Goal: Information Seeking & Learning: Learn about a topic

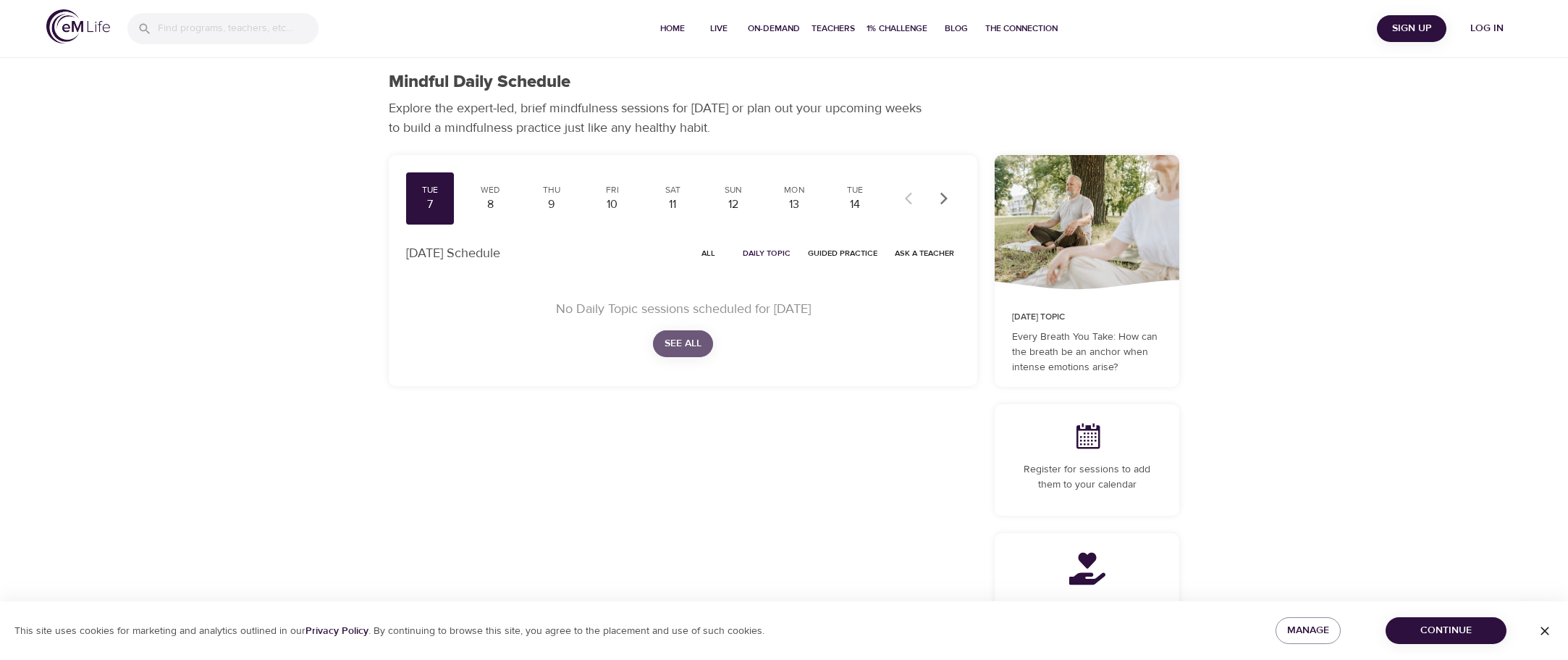
click at [696, 346] on span "See All" at bounding box center [683, 343] width 37 height 18
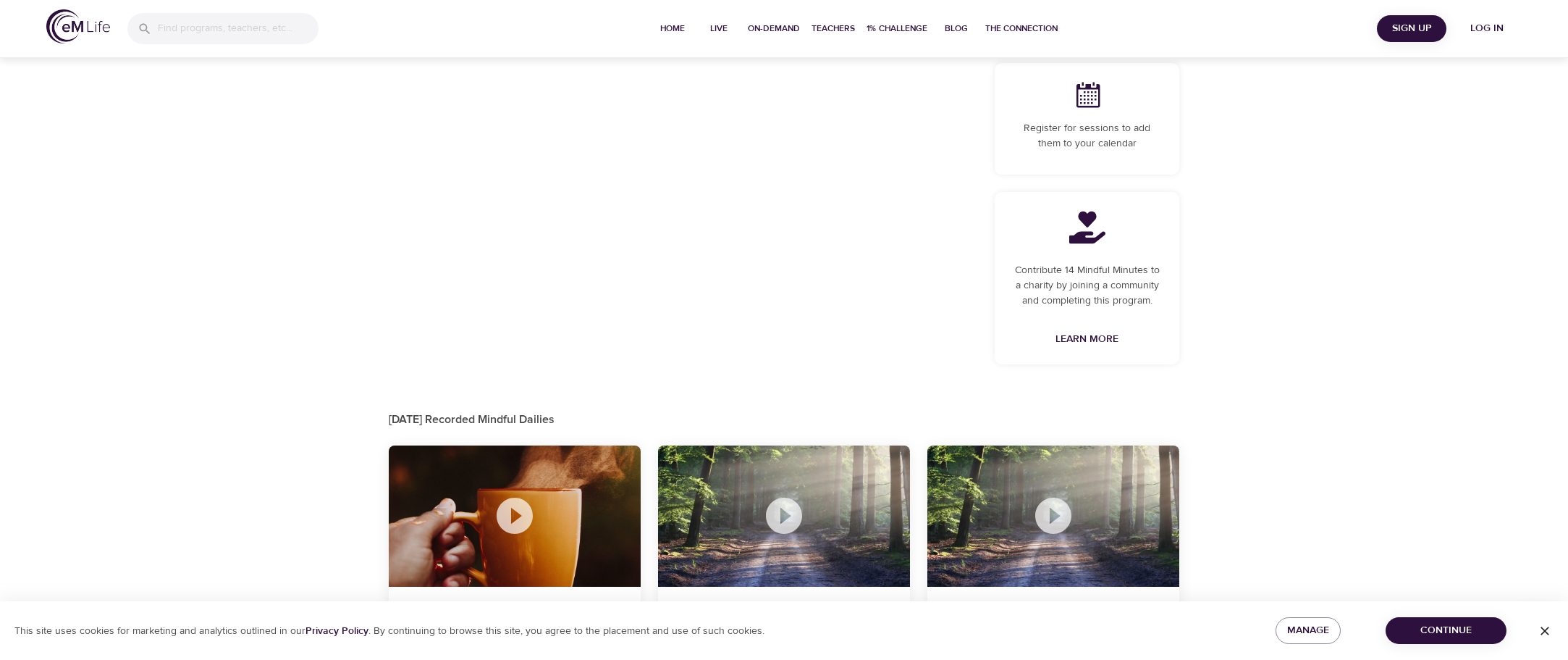
scroll to position [411, 0]
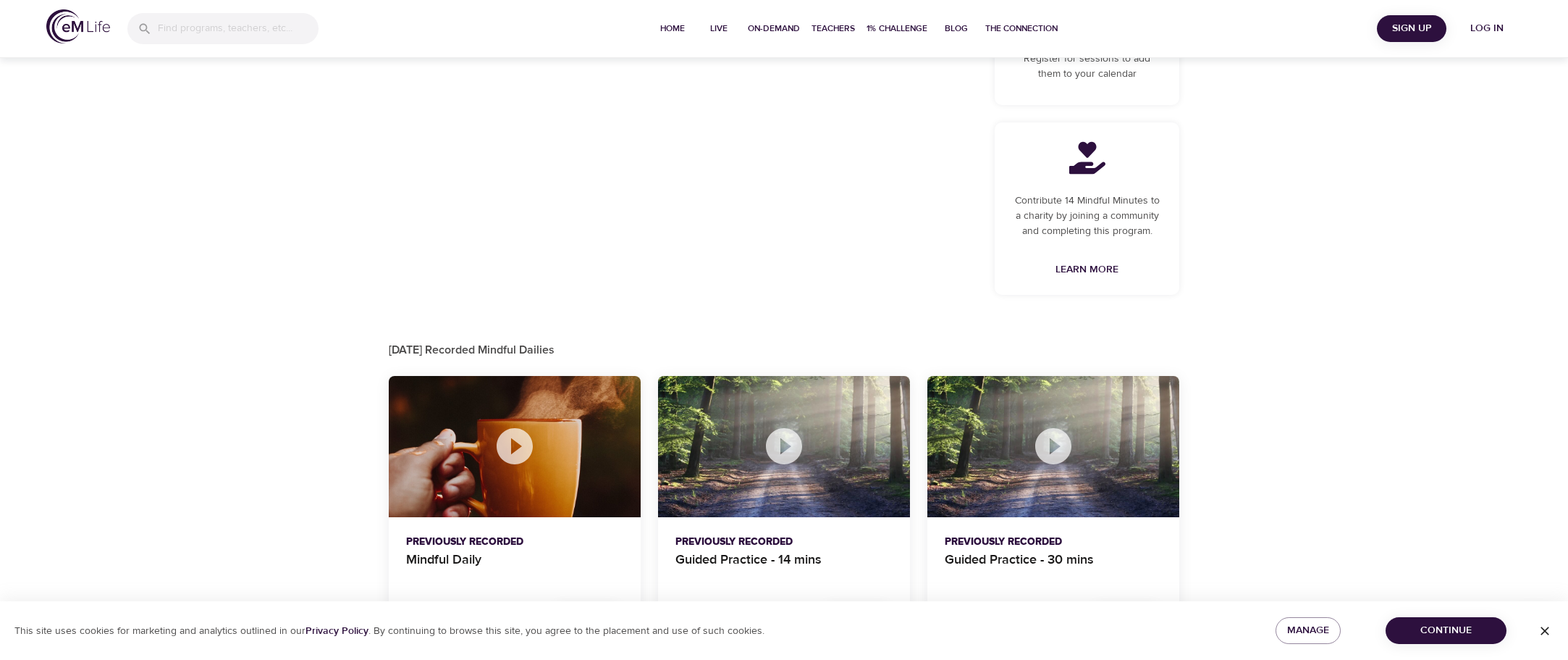
click at [782, 446] on icon at bounding box center [784, 446] width 43 height 43
click at [832, 474] on div at bounding box center [784, 446] width 252 height 142
click at [1449, 625] on span "Continue" at bounding box center [1446, 630] width 98 height 18
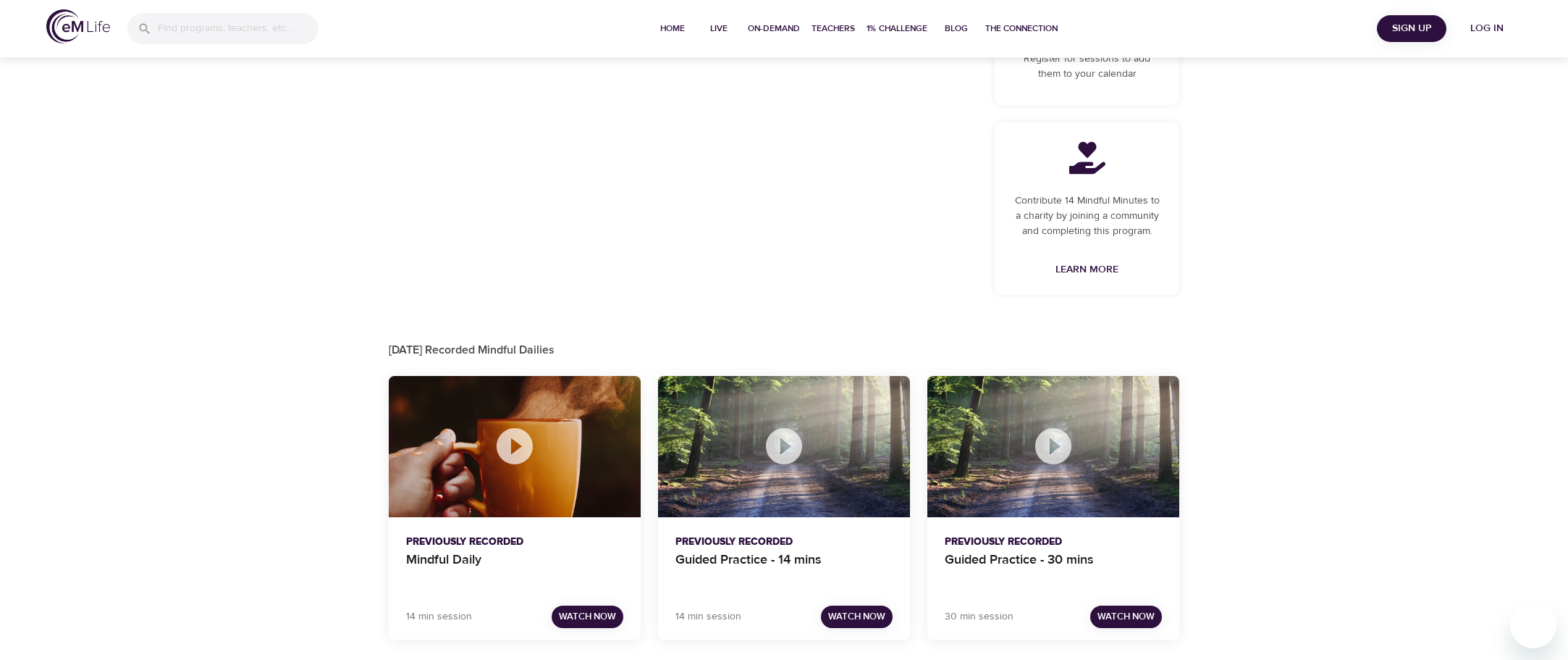
click at [766, 446] on icon at bounding box center [784, 446] width 43 height 43
click at [876, 613] on span "Watch Now" at bounding box center [857, 616] width 57 height 16
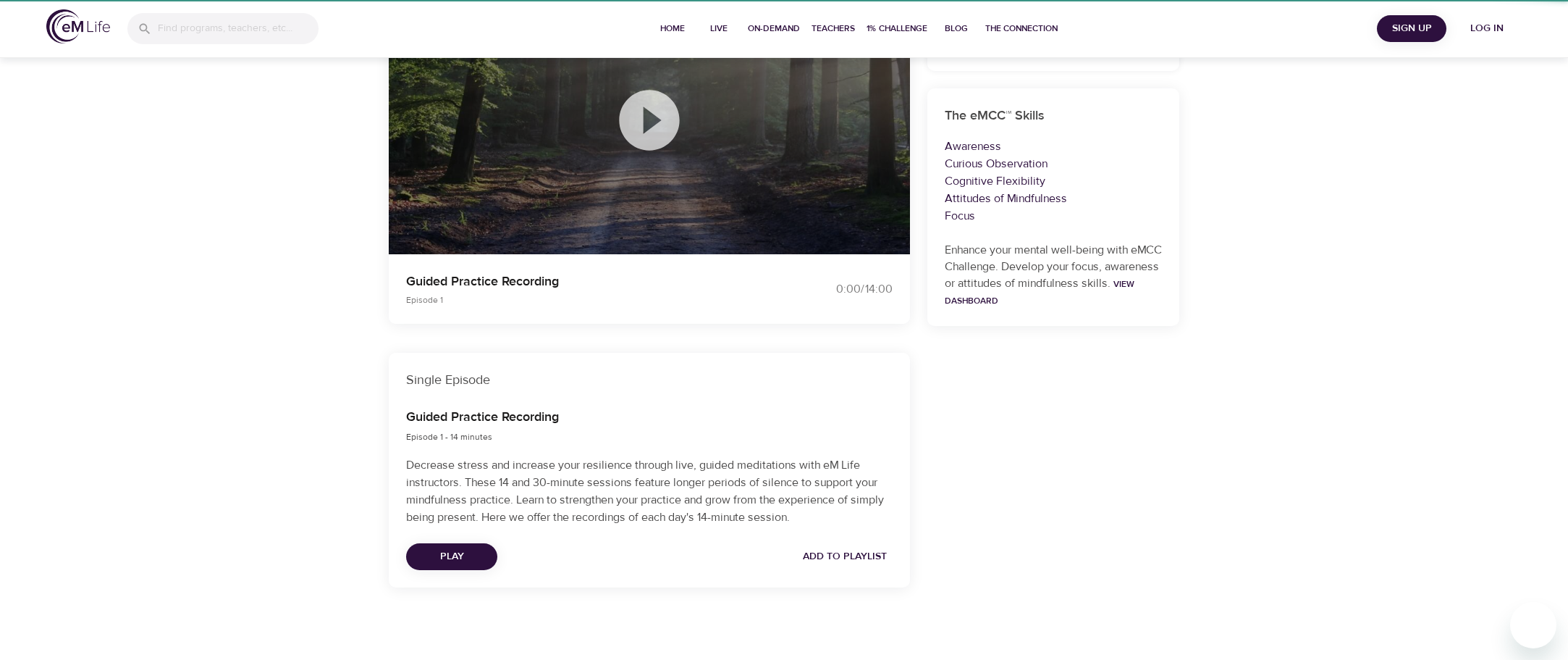
scroll to position [199, 0]
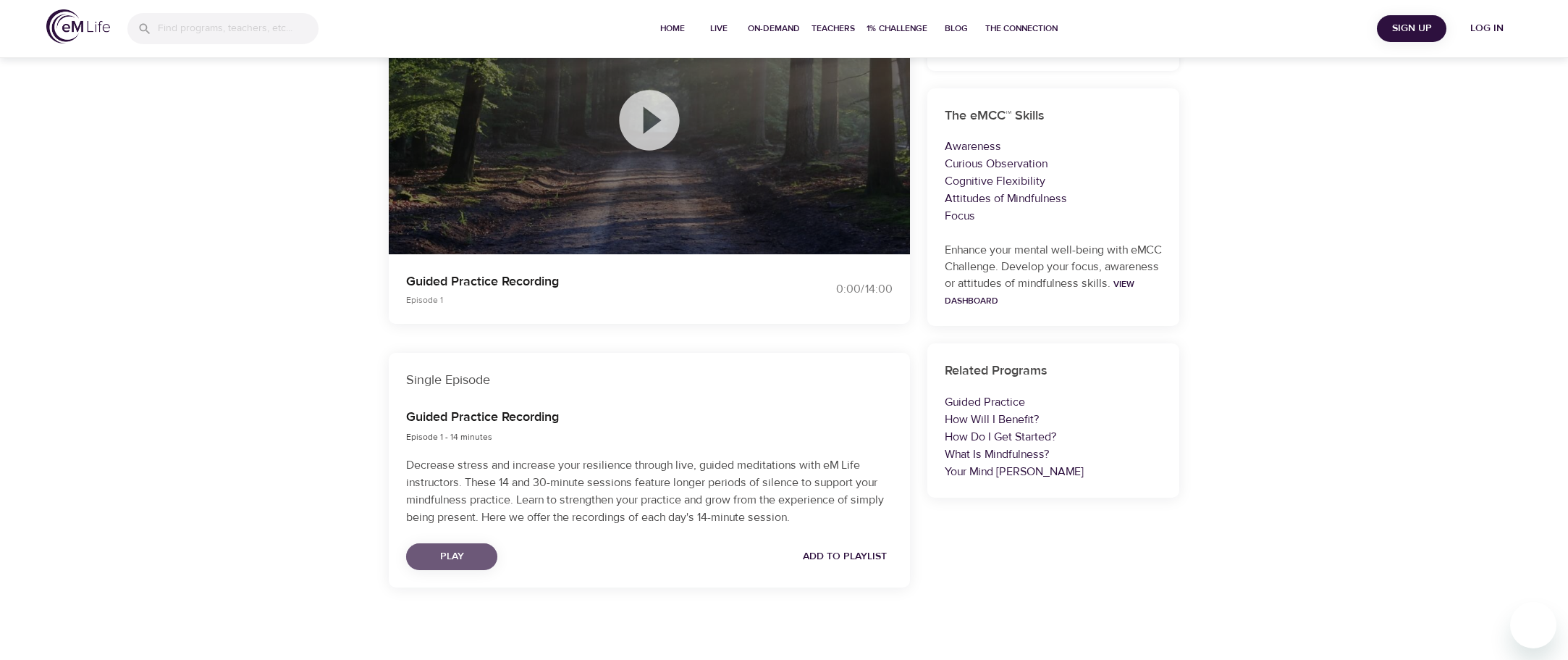
click at [461, 554] on span "Play" at bounding box center [452, 556] width 68 height 18
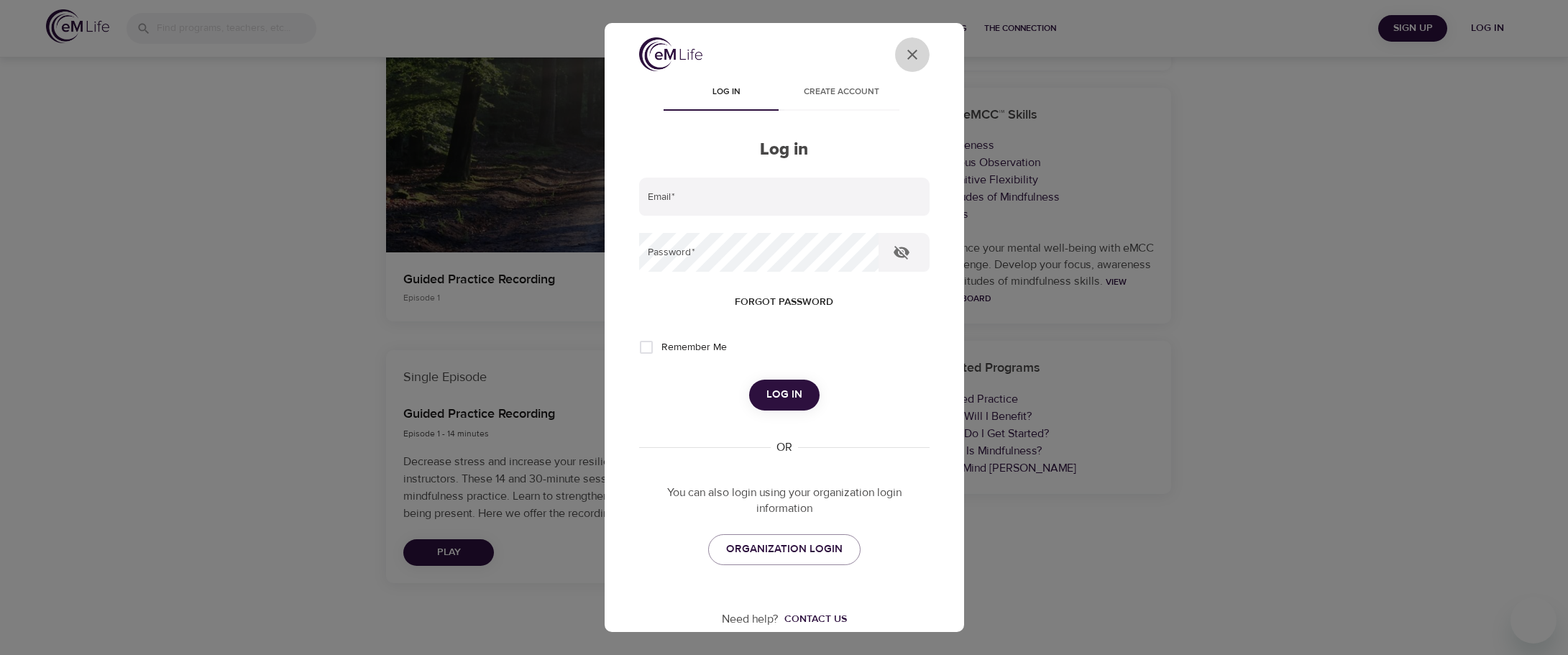
click at [903, 58] on icon "User Profile" at bounding box center [912, 55] width 17 height 17
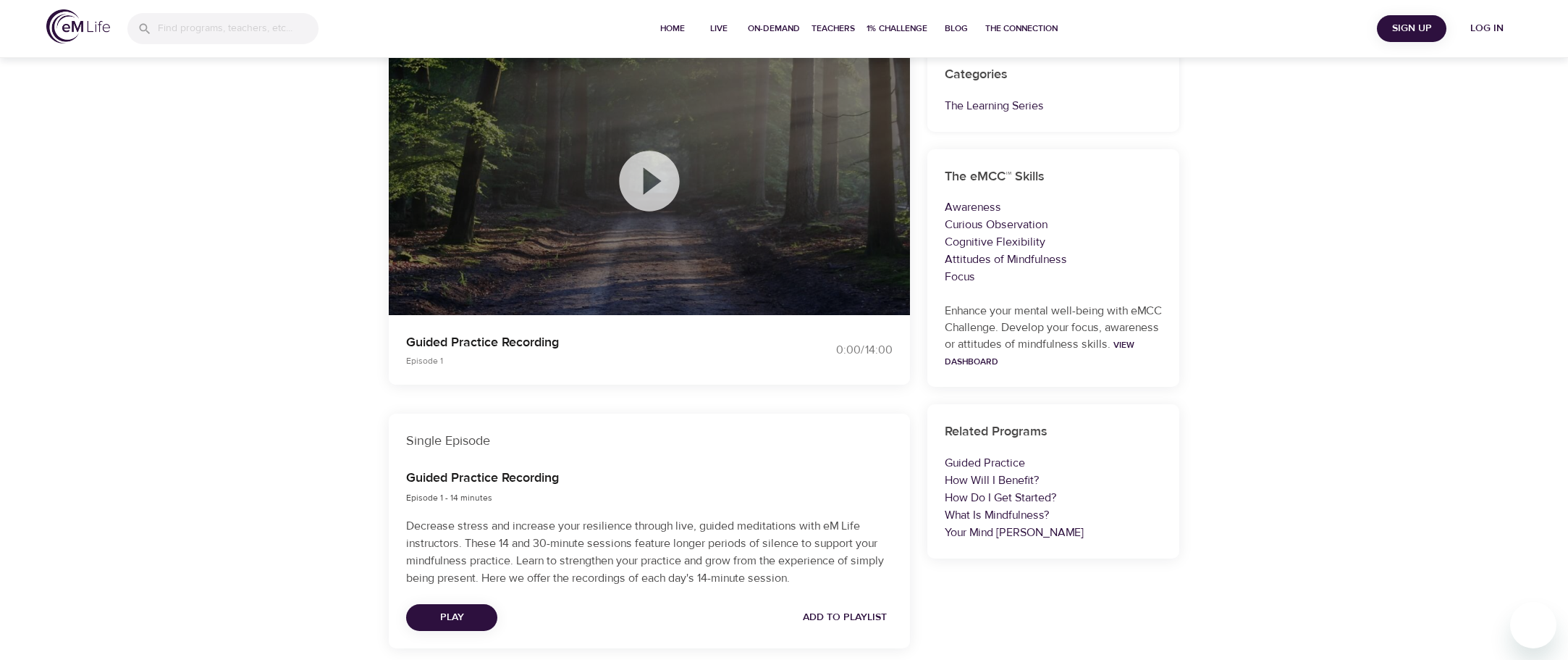
scroll to position [54, 0]
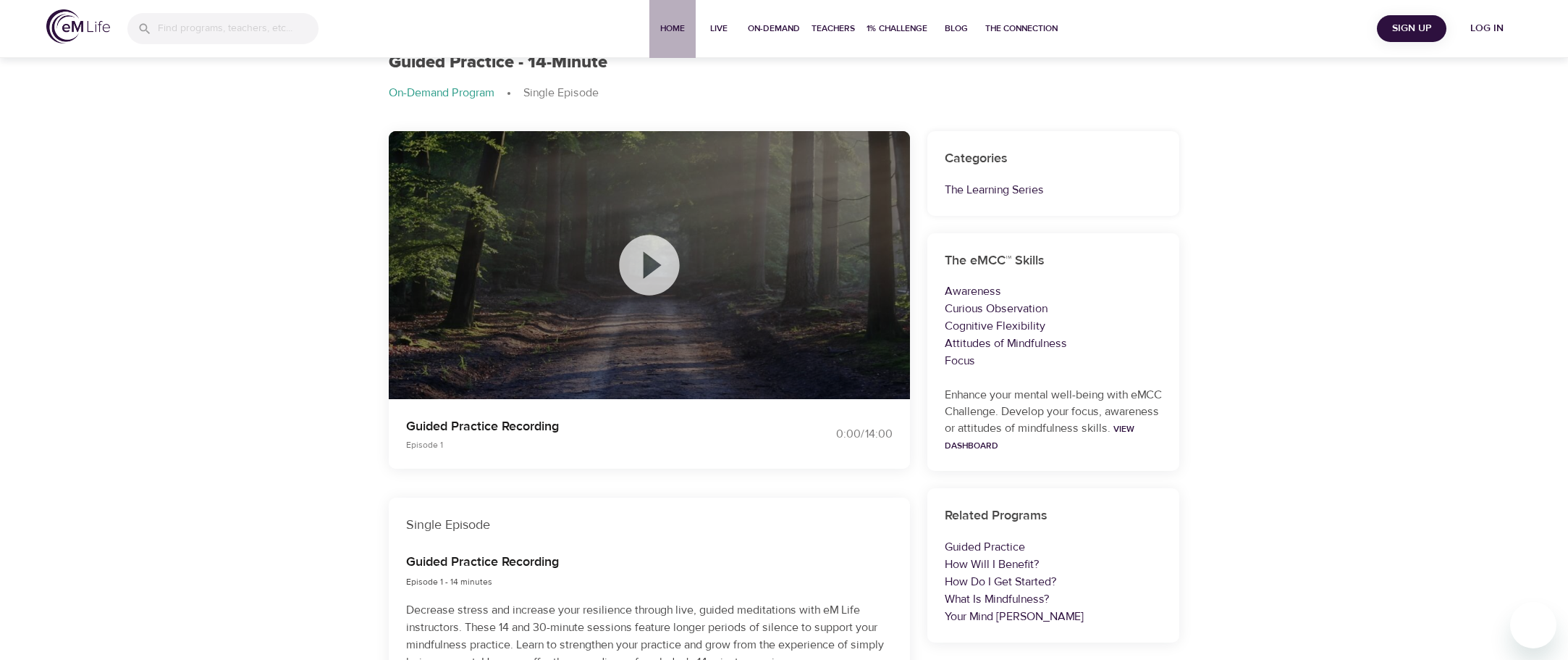
click at [667, 28] on span "Home" at bounding box center [672, 29] width 35 height 16
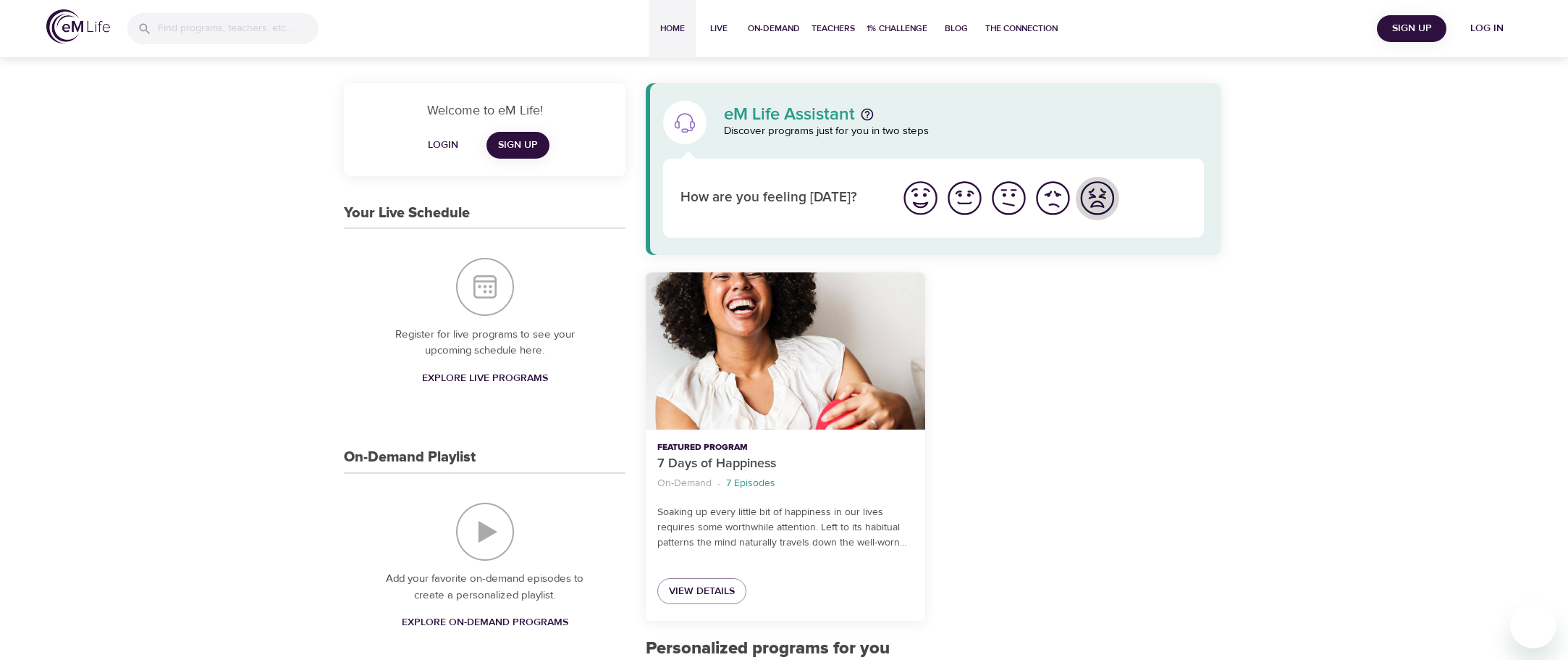
click at [1098, 201] on img "I'm feeling worst" at bounding box center [1097, 197] width 40 height 40
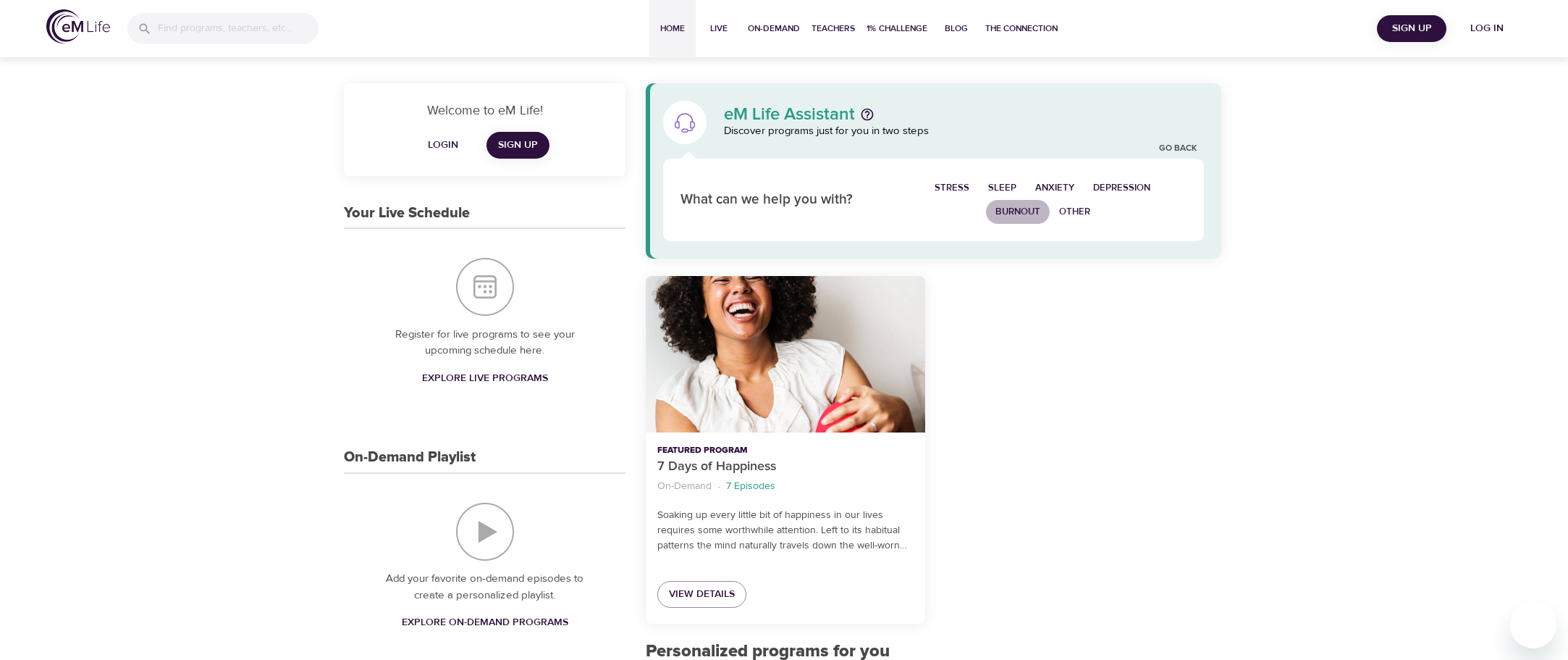
click at [1018, 212] on span "Burnout" at bounding box center [1018, 211] width 45 height 16
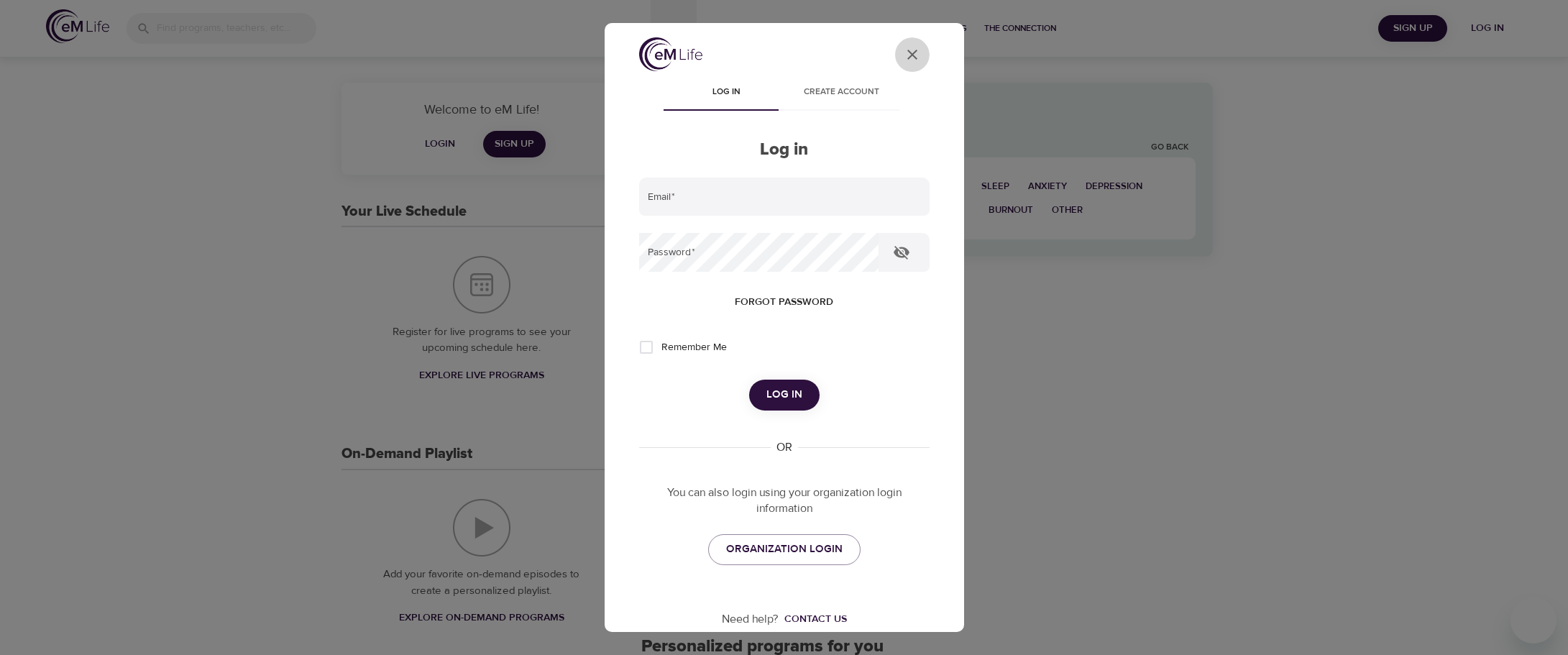
click at [903, 55] on icon "User Profile" at bounding box center [912, 55] width 17 height 17
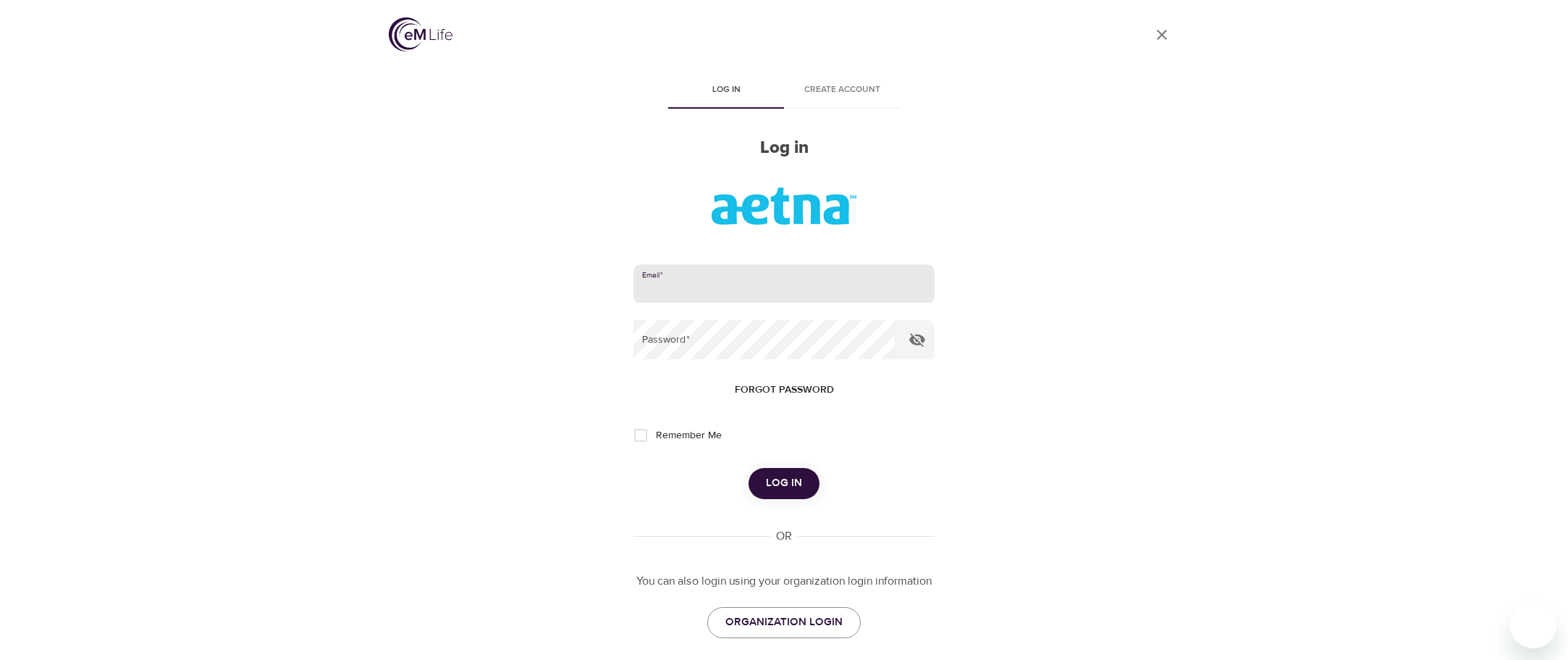
click at [661, 287] on input "email" at bounding box center [784, 283] width 301 height 39
type input "bertelsonl@aetna.com"
click at [748, 468] on button "Log in" at bounding box center [783, 483] width 71 height 30
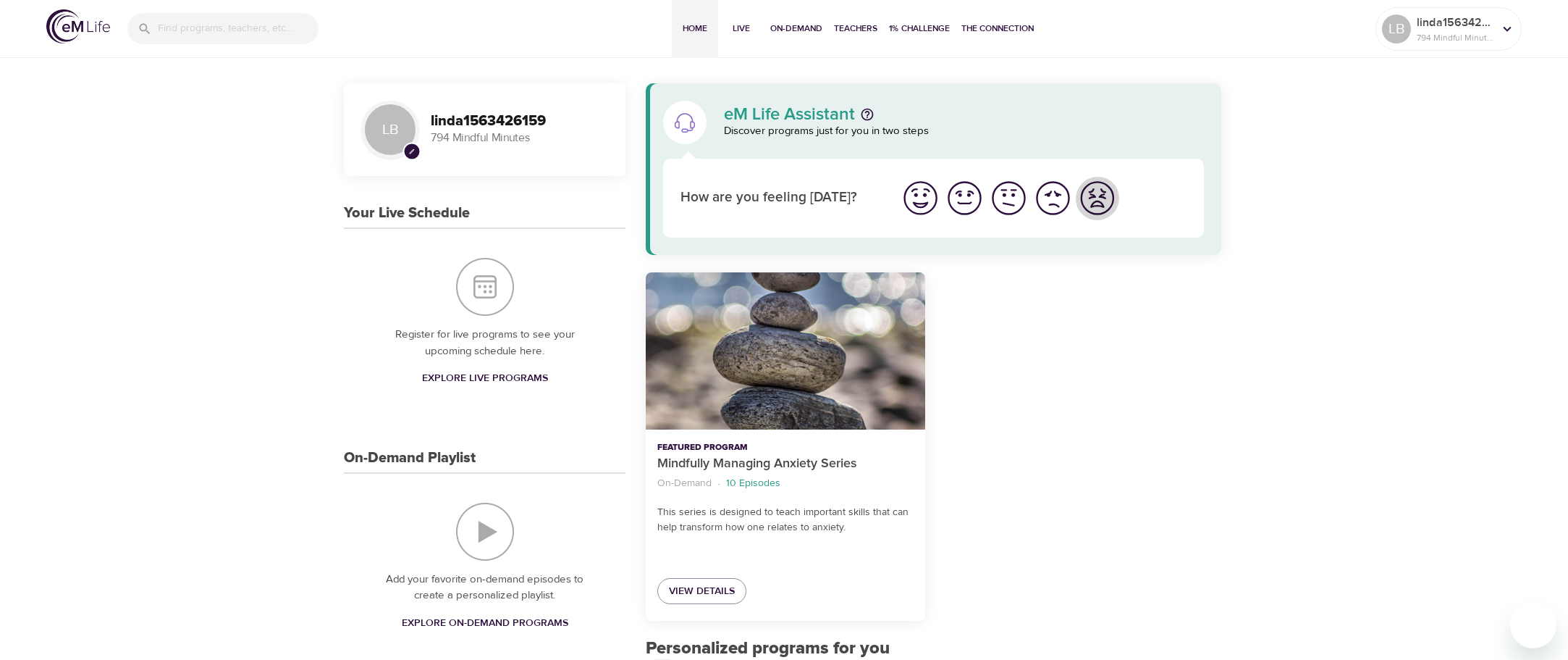
click at [1091, 195] on img "I'm feeling worst" at bounding box center [1097, 197] width 40 height 40
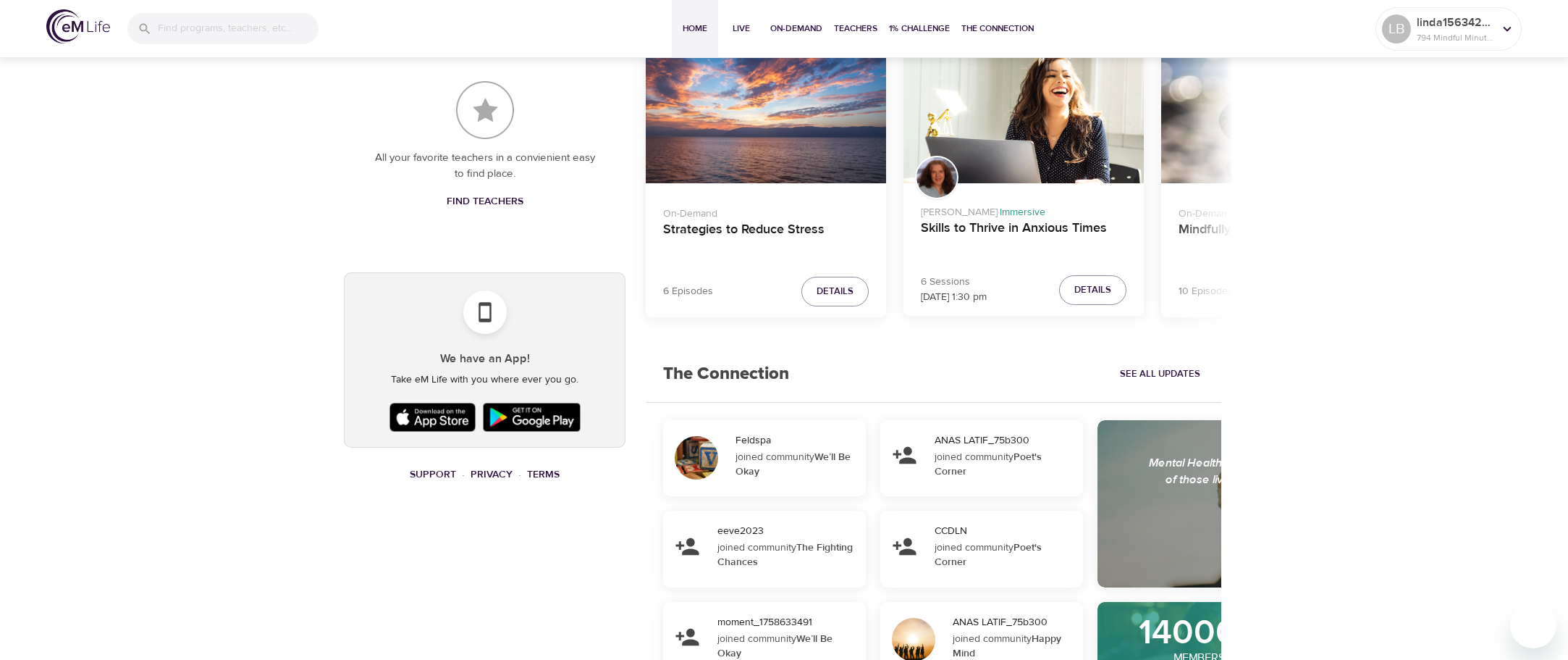
scroll to position [724, 0]
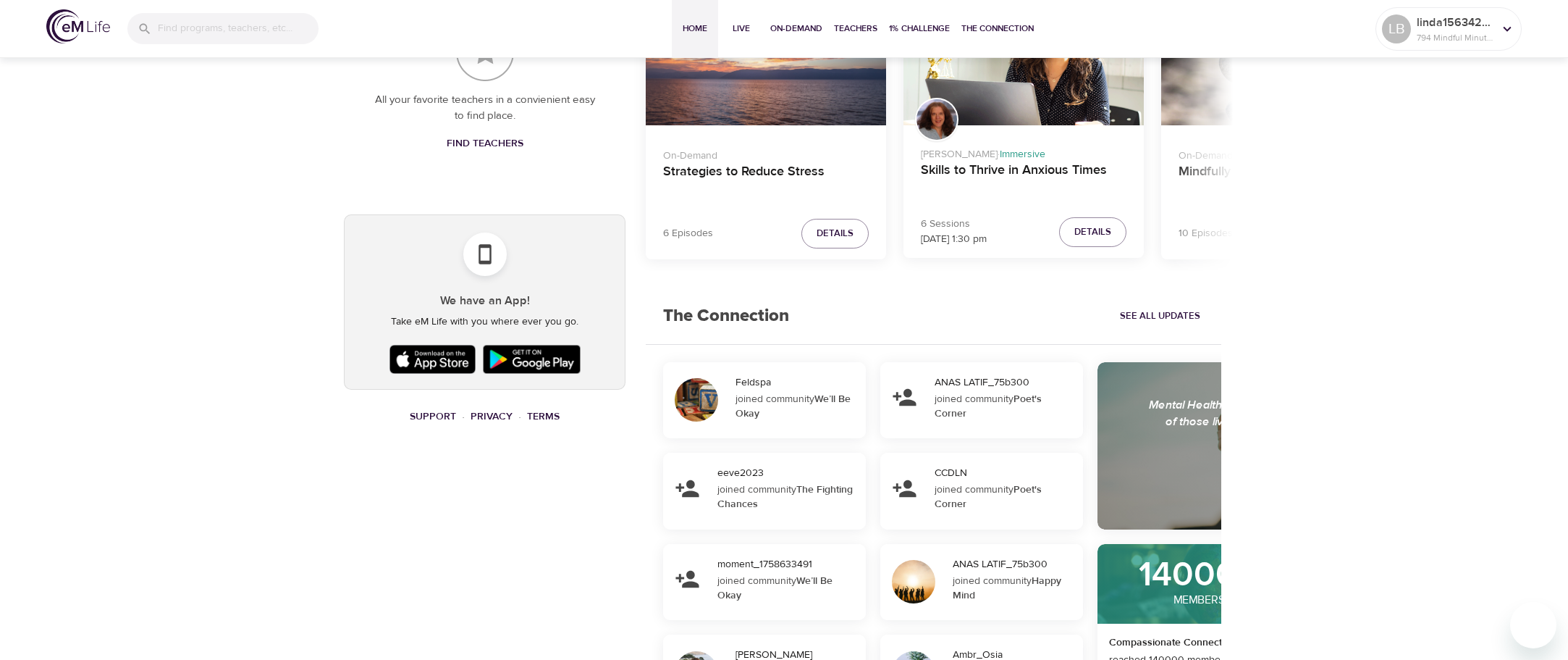
click at [1450, 210] on div "LB pencil linda1563426159 794 Mindful Minutes Your Live Schedule Register for l…" at bounding box center [784, 143] width 1568 height 1627
click at [1113, 231] on button "Details" at bounding box center [1093, 232] width 68 height 30
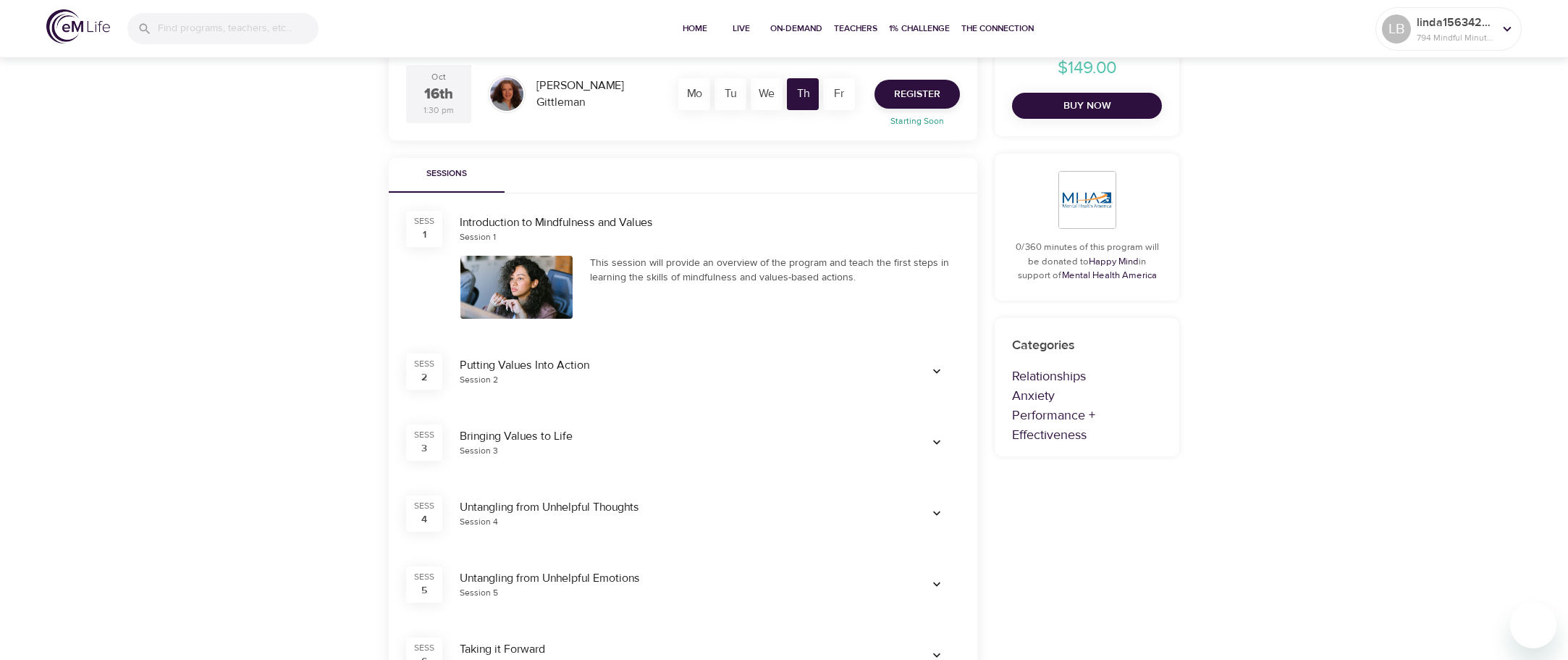
scroll to position [182, 0]
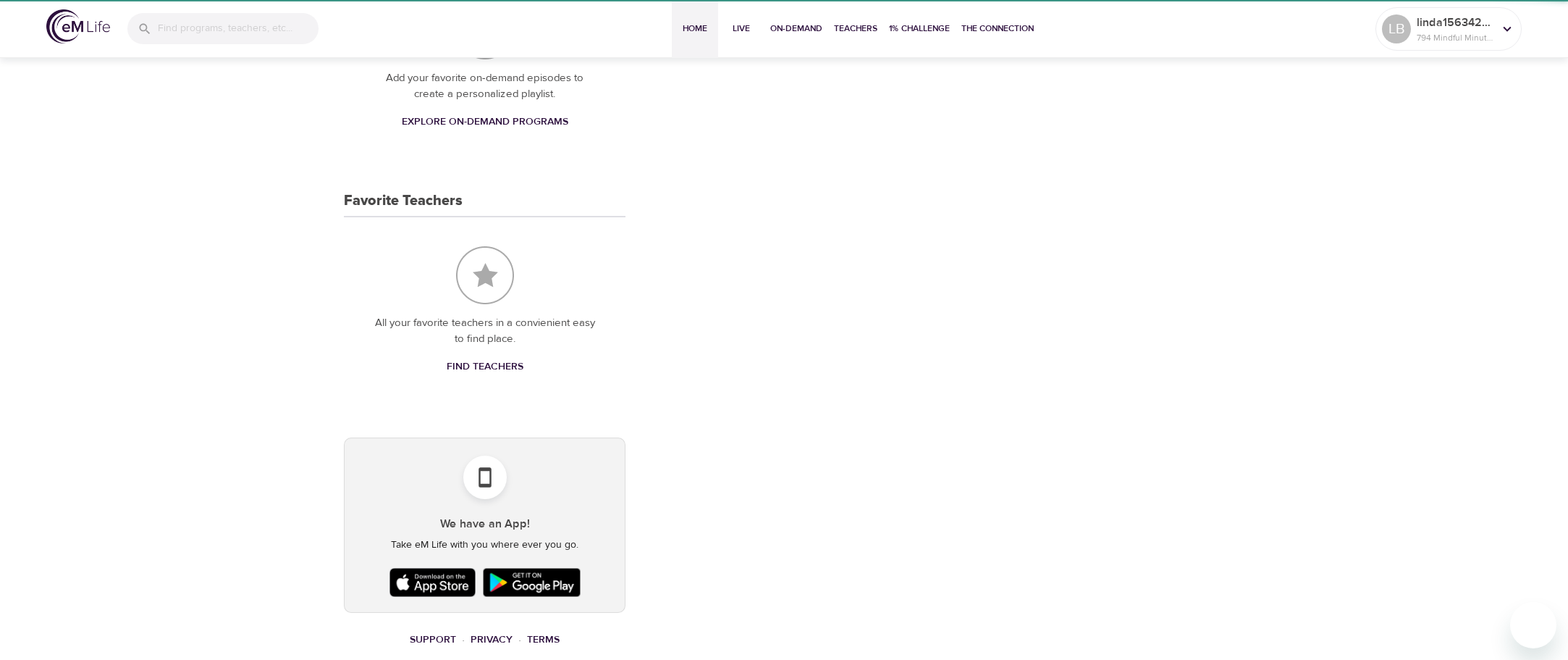
scroll to position [520, 0]
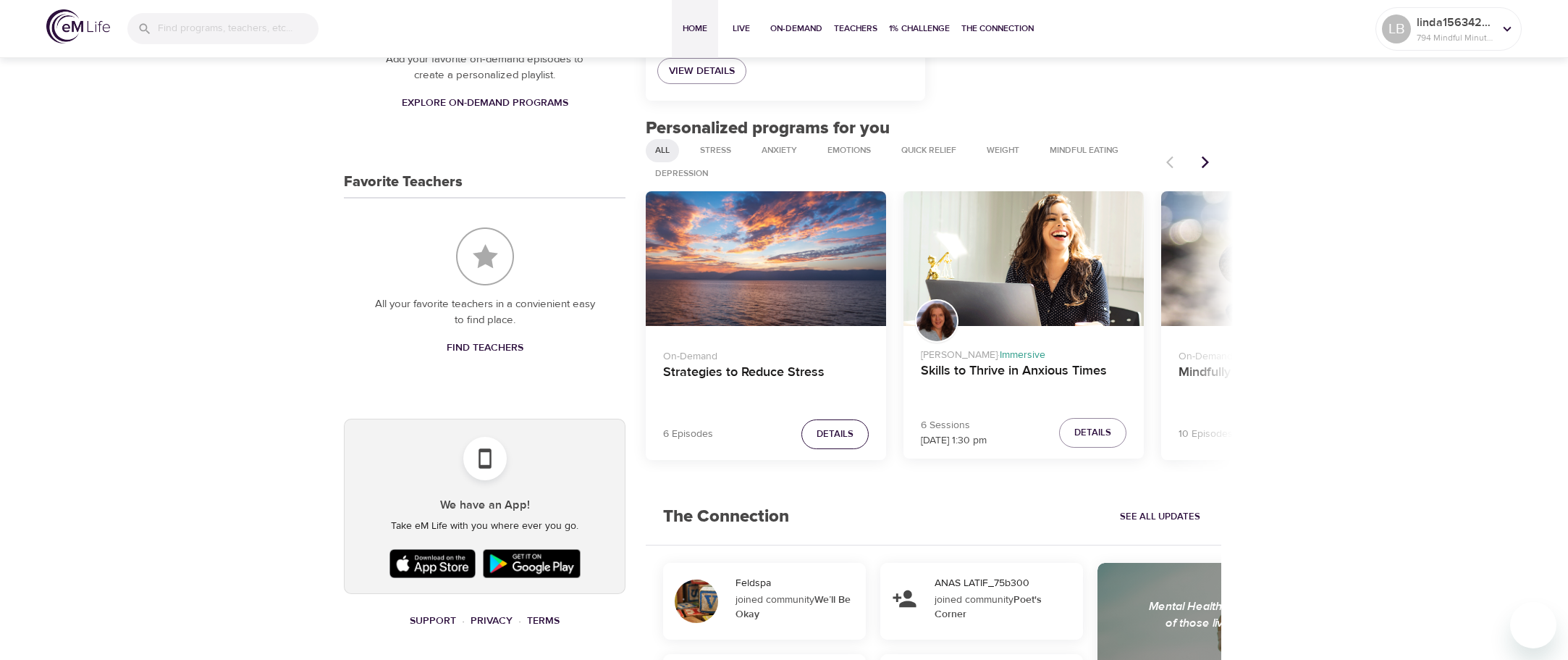
click at [825, 436] on span "Details" at bounding box center [835, 433] width 37 height 16
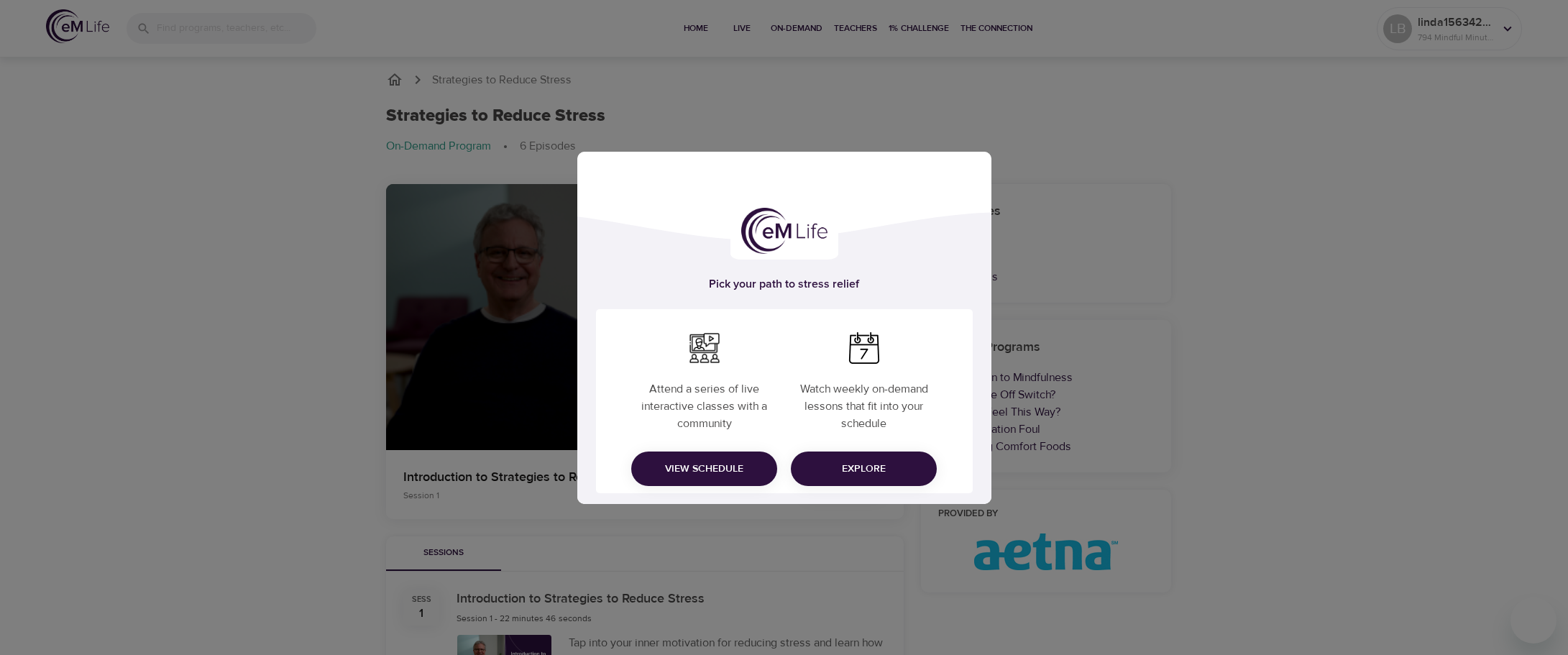
click at [841, 483] on body "Home Live On-Demand Teachers 1% Challenge The Connection LB linda1563426159 794…" at bounding box center [784, 587] width 1568 height 1175
click at [876, 466] on span "Explore" at bounding box center [863, 469] width 123 height 18
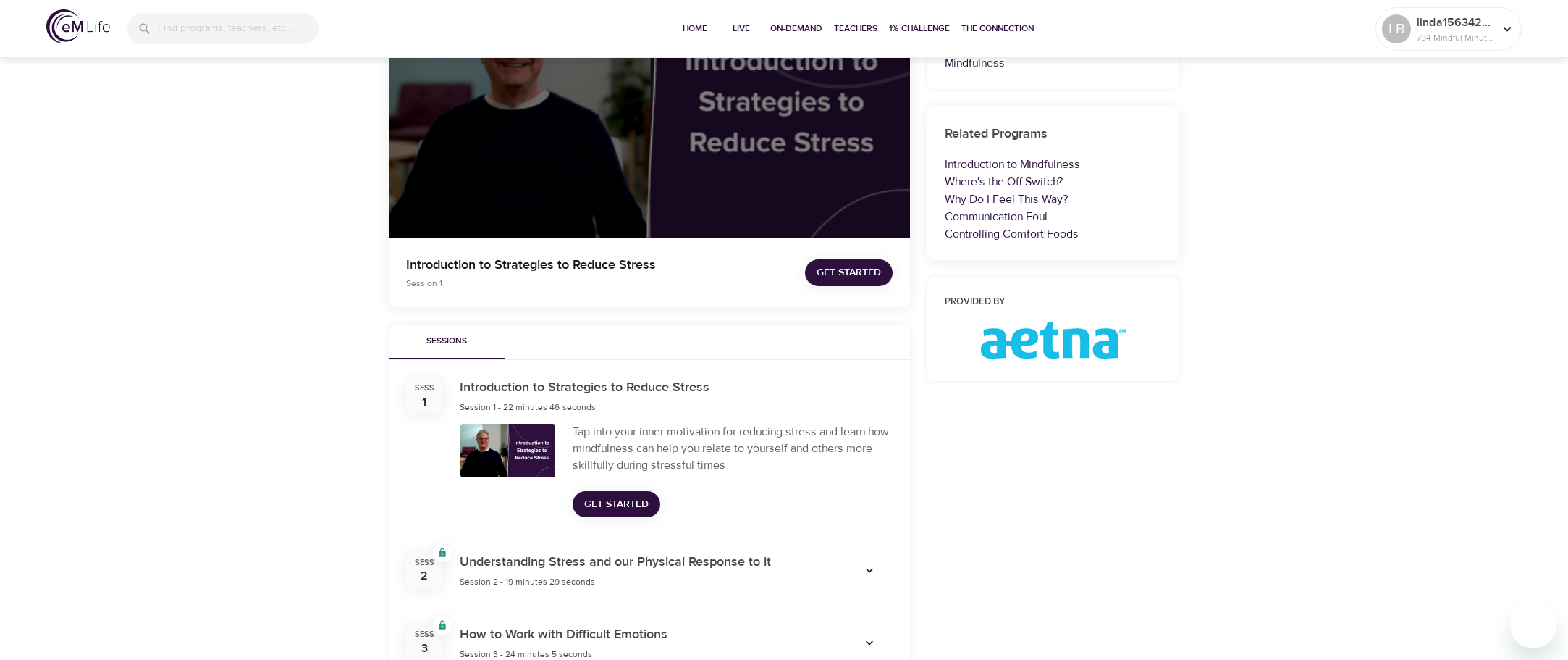
scroll to position [217, 0]
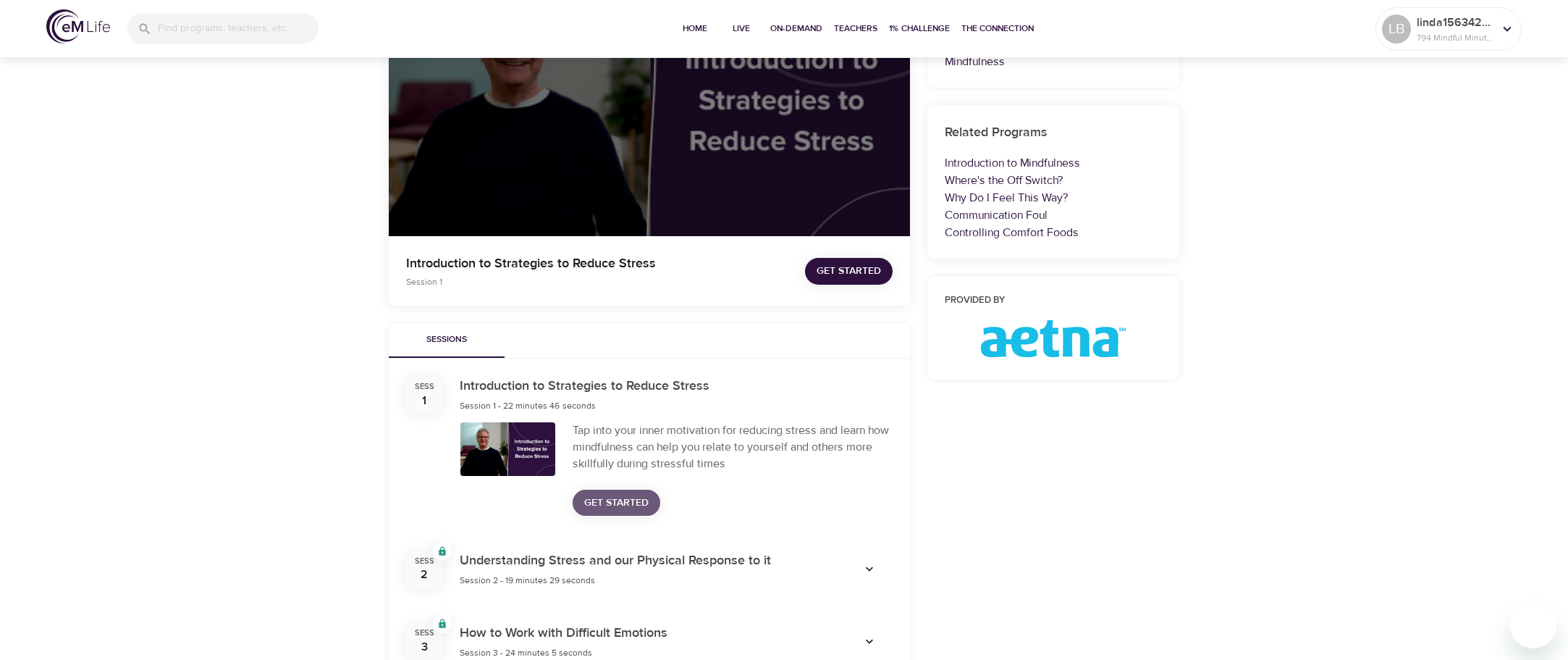
click at [616, 504] on span "Get Started" at bounding box center [616, 502] width 64 height 18
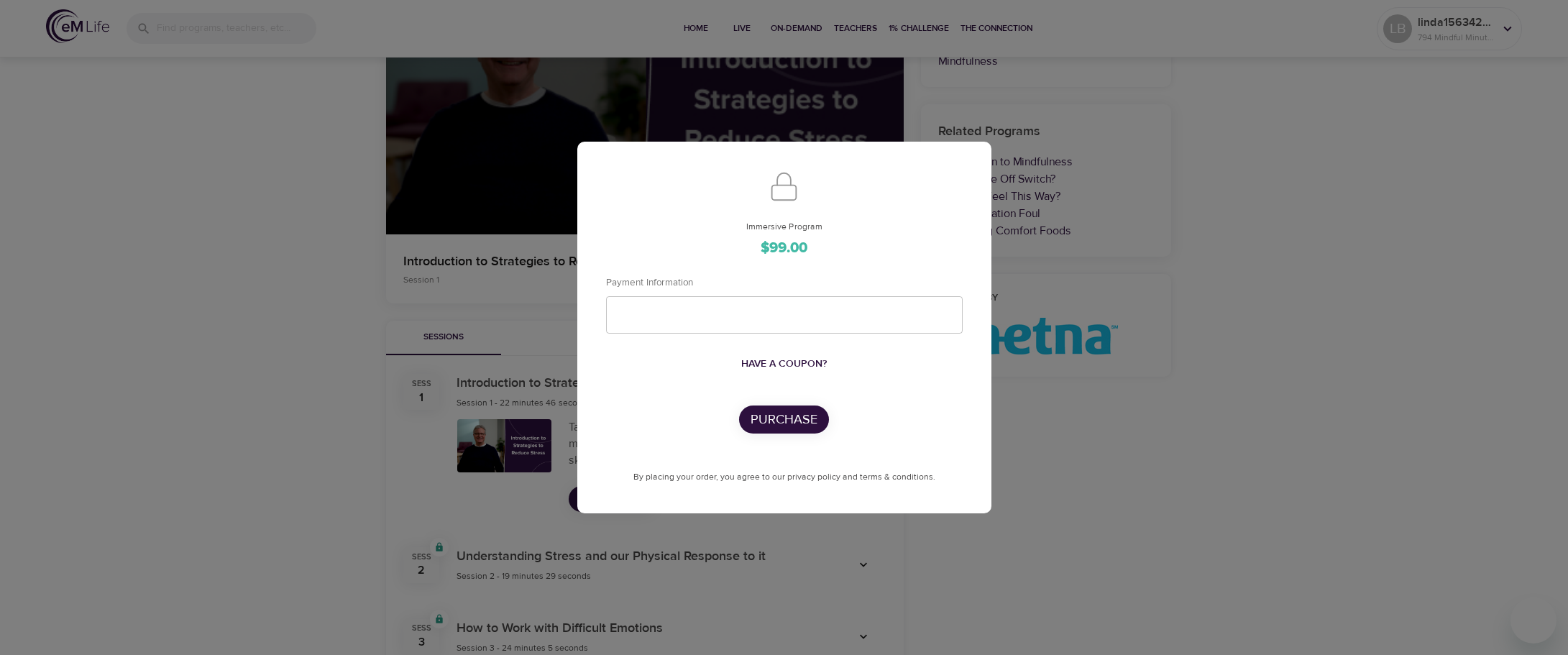
click at [1051, 416] on div "Immersive Program $99.00 Payment Information Have a coupon? Purchase By placing…" at bounding box center [784, 328] width 1568 height 655
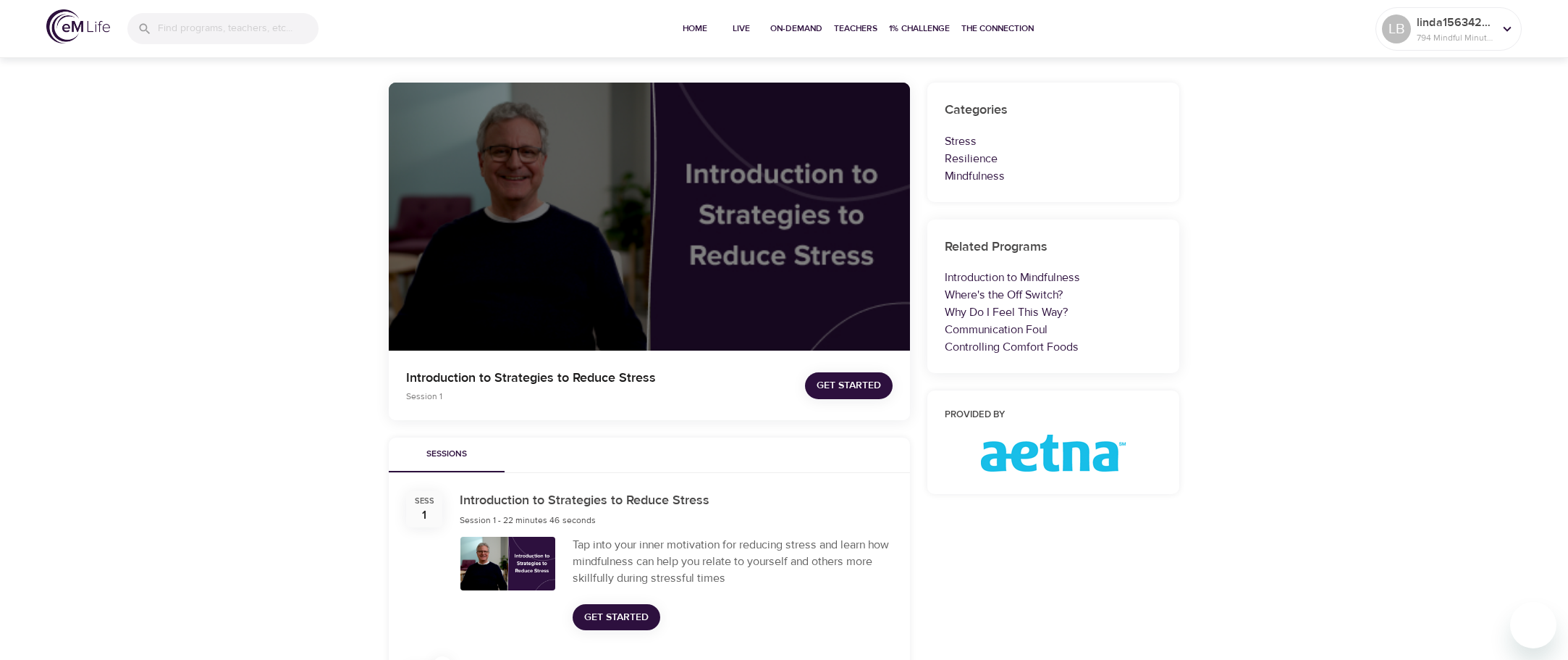
scroll to position [90, 0]
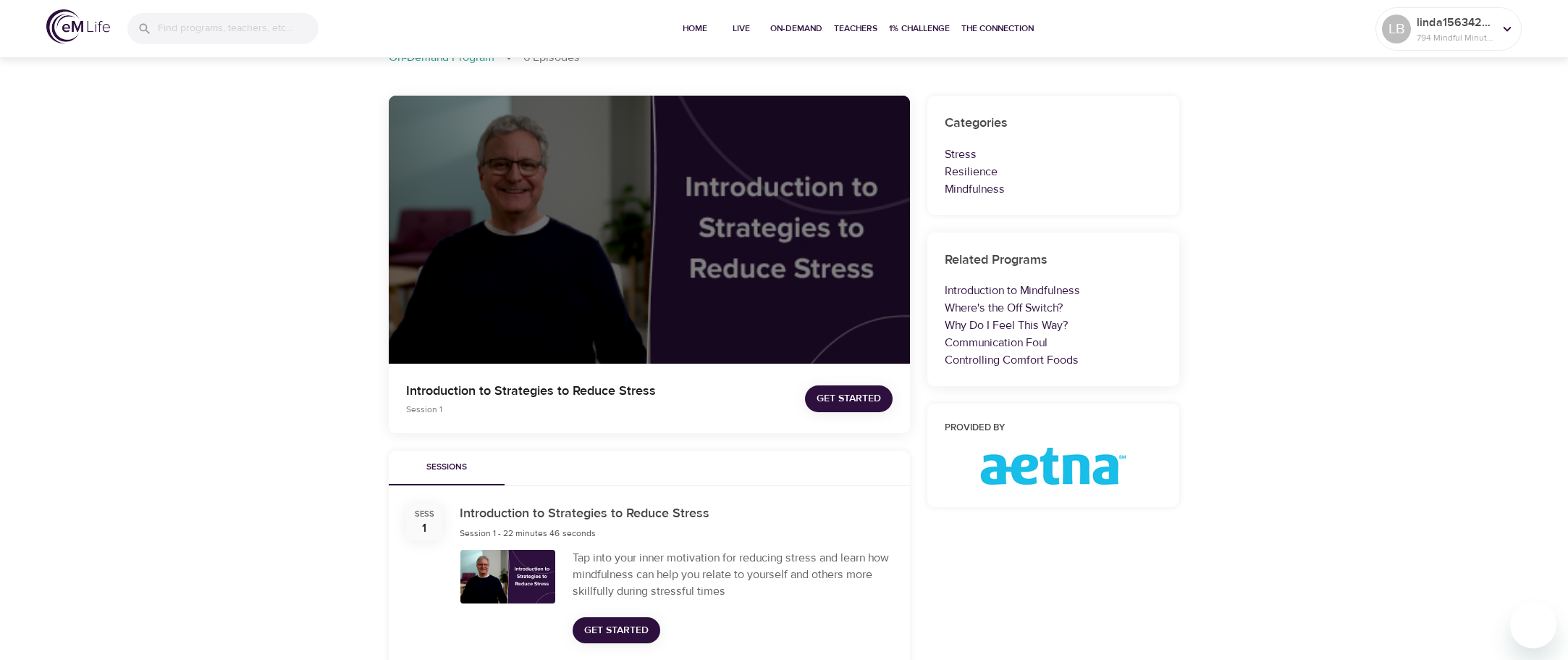
click at [630, 270] on div at bounding box center [650, 230] width 522 height 269
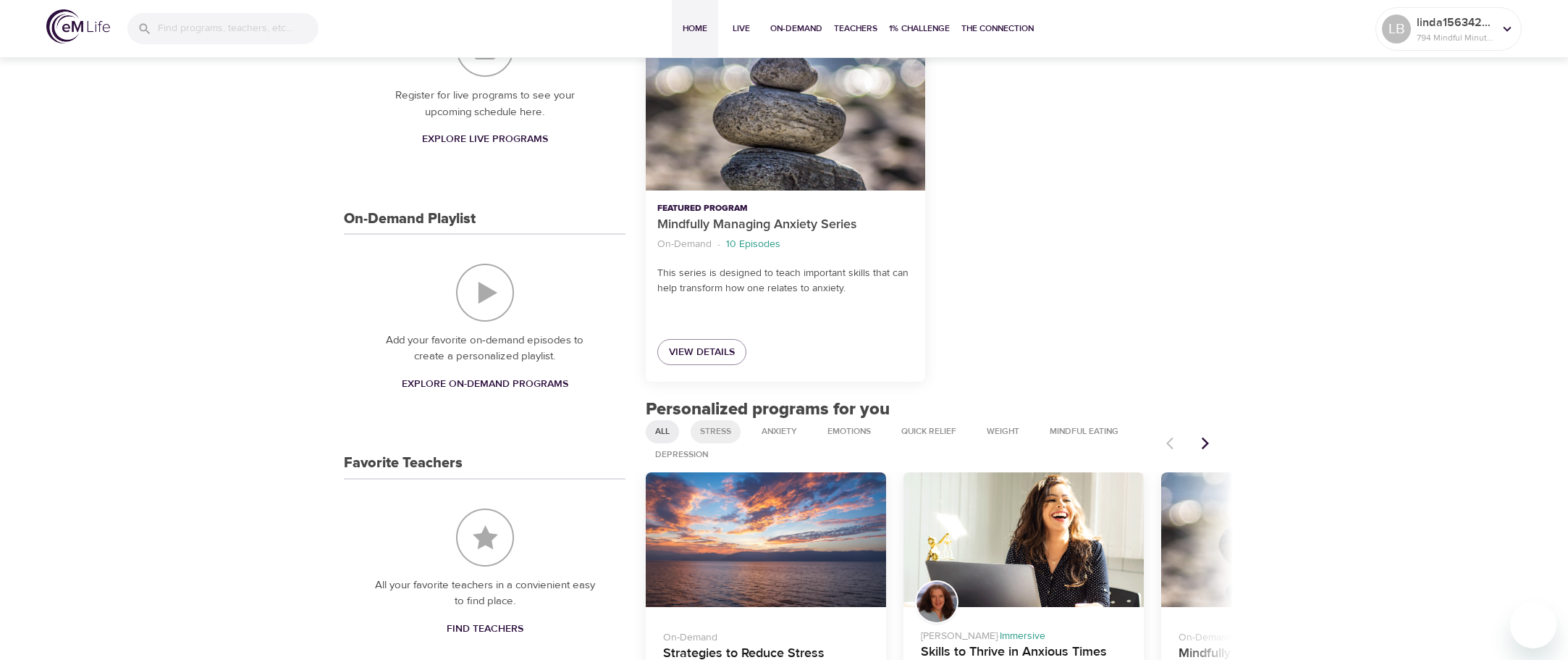
scroll to position [231, 0]
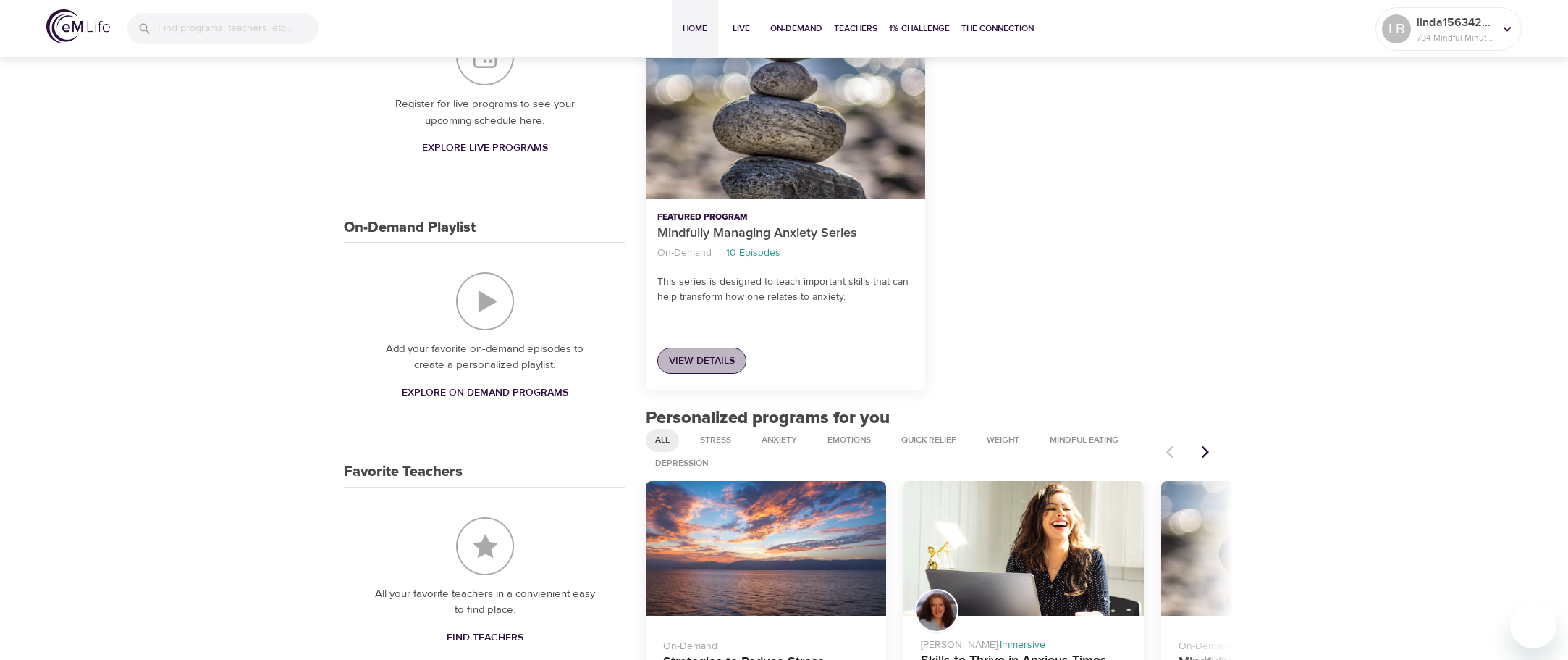
click at [707, 359] on span "View Details" at bounding box center [702, 360] width 66 height 18
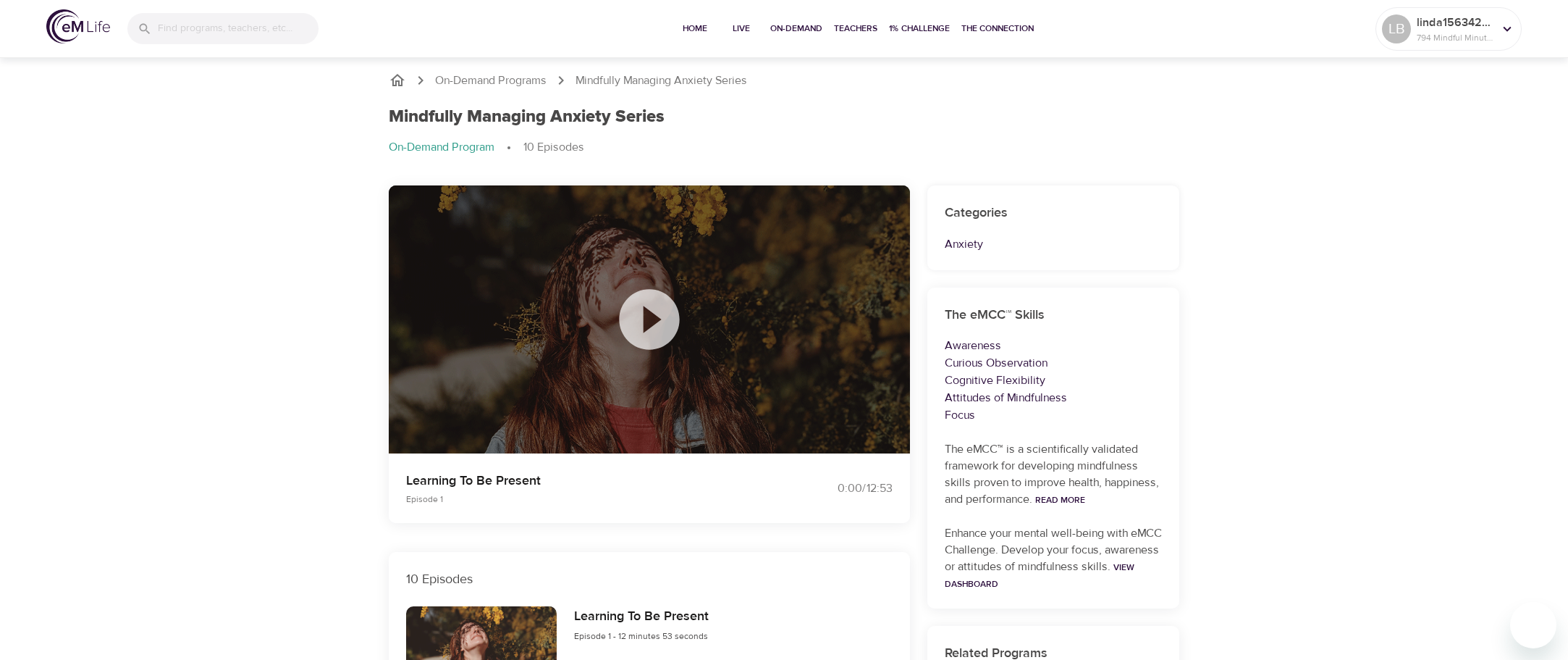
click at [661, 310] on icon at bounding box center [648, 318] width 60 height 60
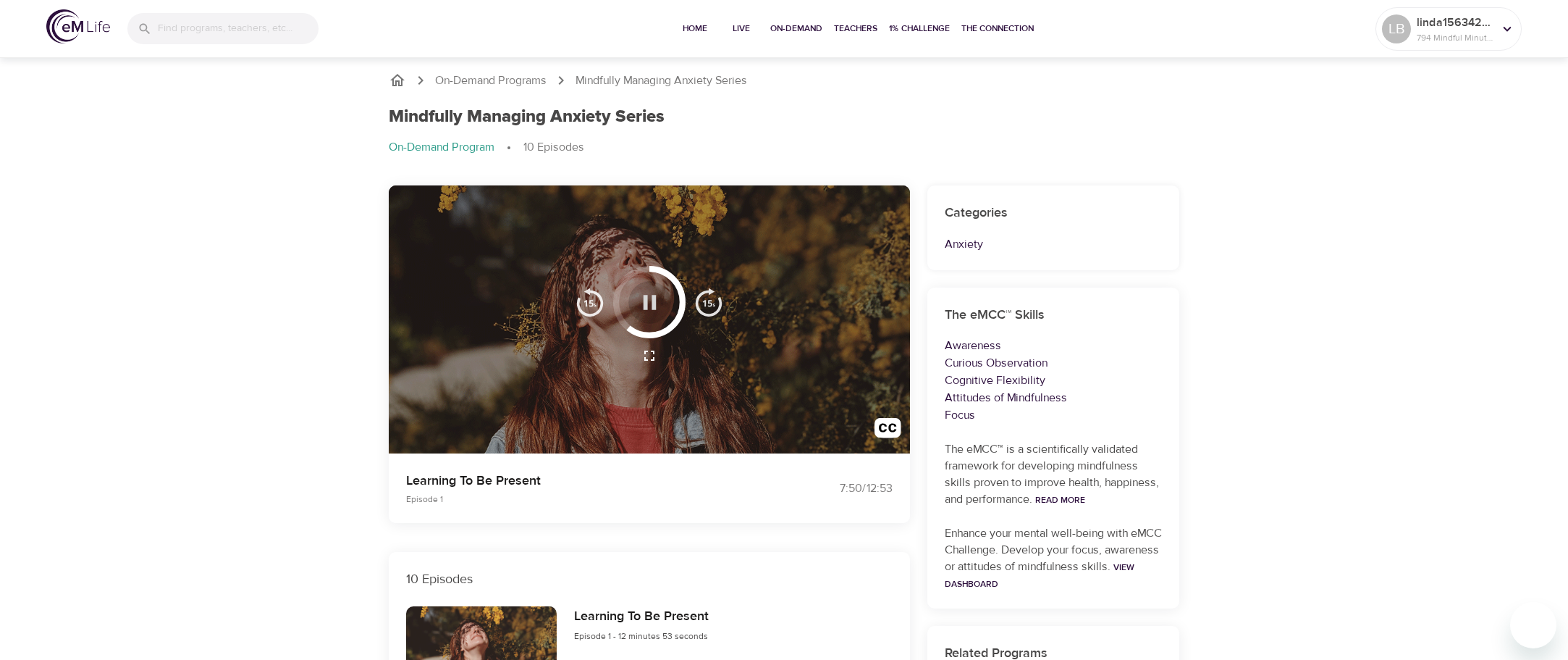
click at [654, 304] on icon "button" at bounding box center [649, 302] width 13 height 15
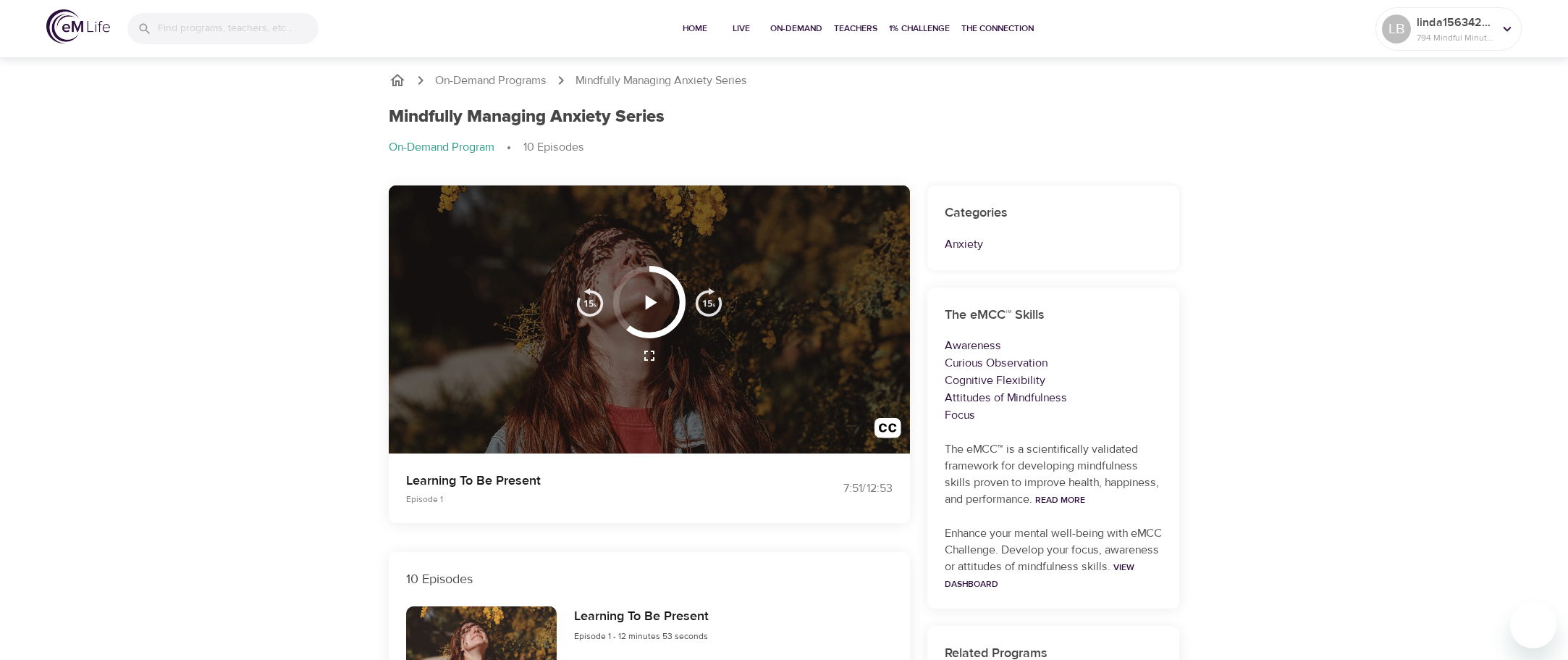
click at [654, 304] on icon "button" at bounding box center [650, 302] width 26 height 26
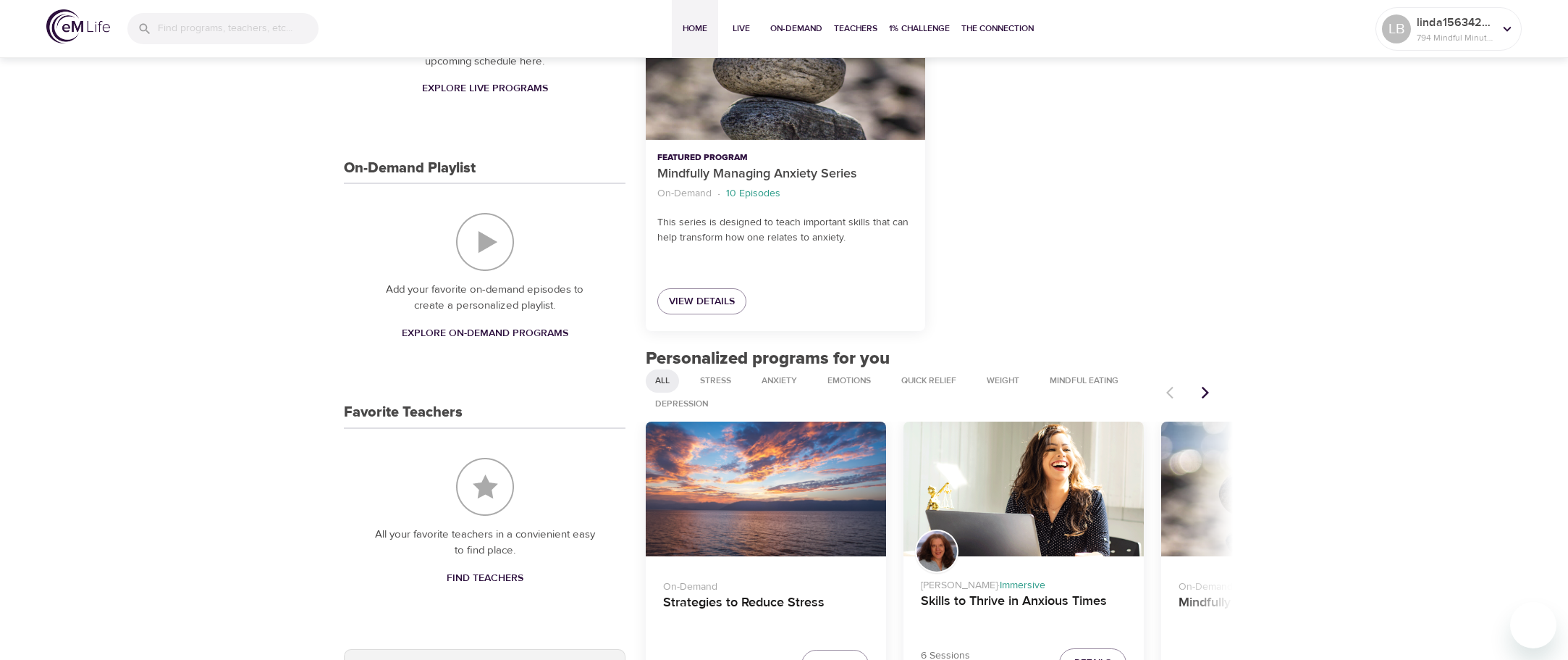
scroll to position [362, 0]
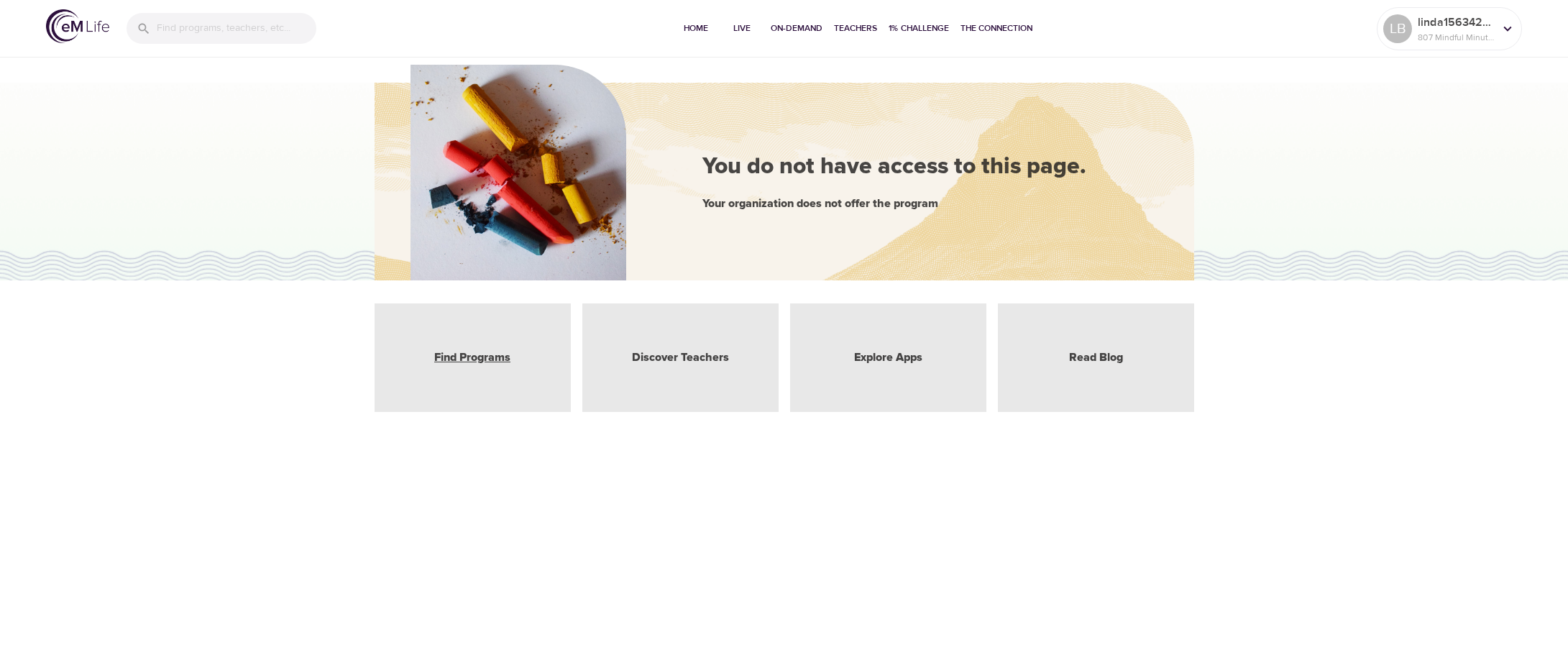
click at [468, 354] on link "Find Programs" at bounding box center [472, 357] width 76 height 16
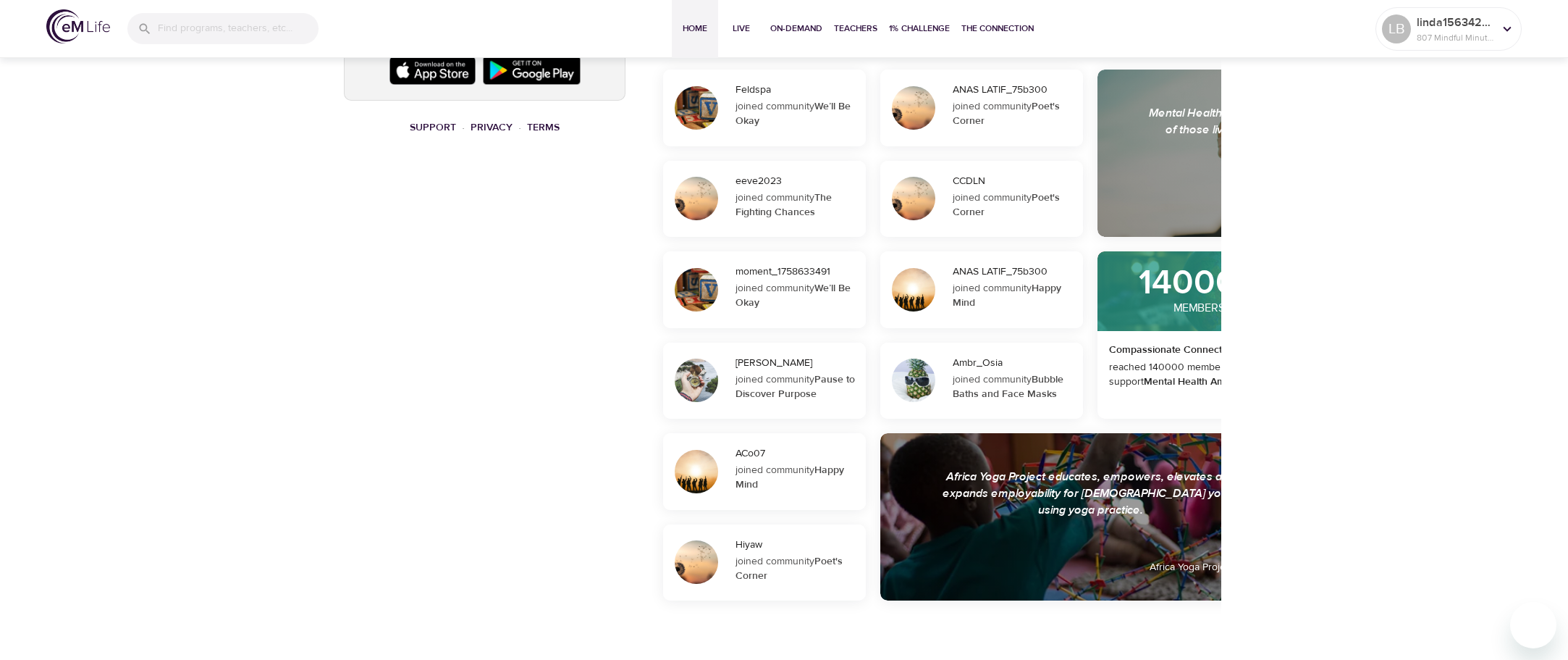
scroll to position [1017, 0]
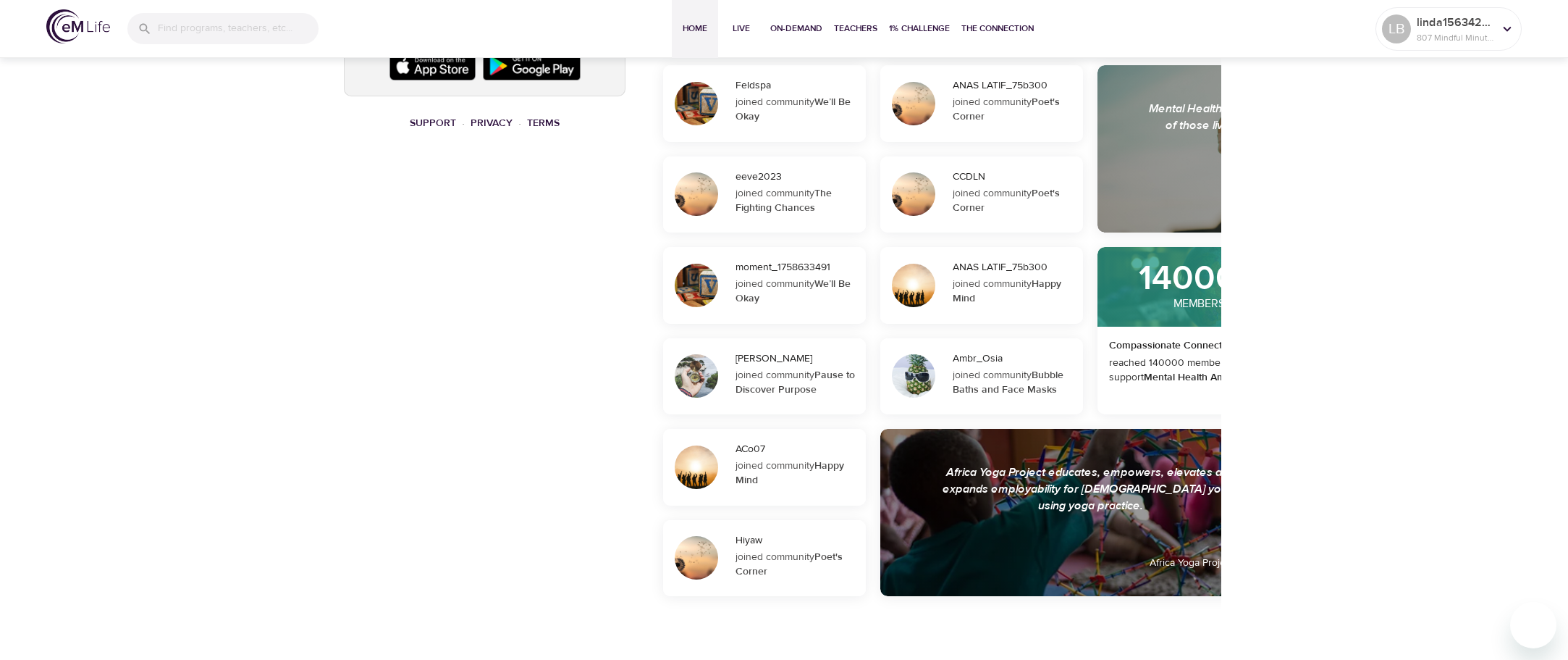
click at [964, 186] on div "joined community Poet's Corner" at bounding box center [1013, 200] width 121 height 29
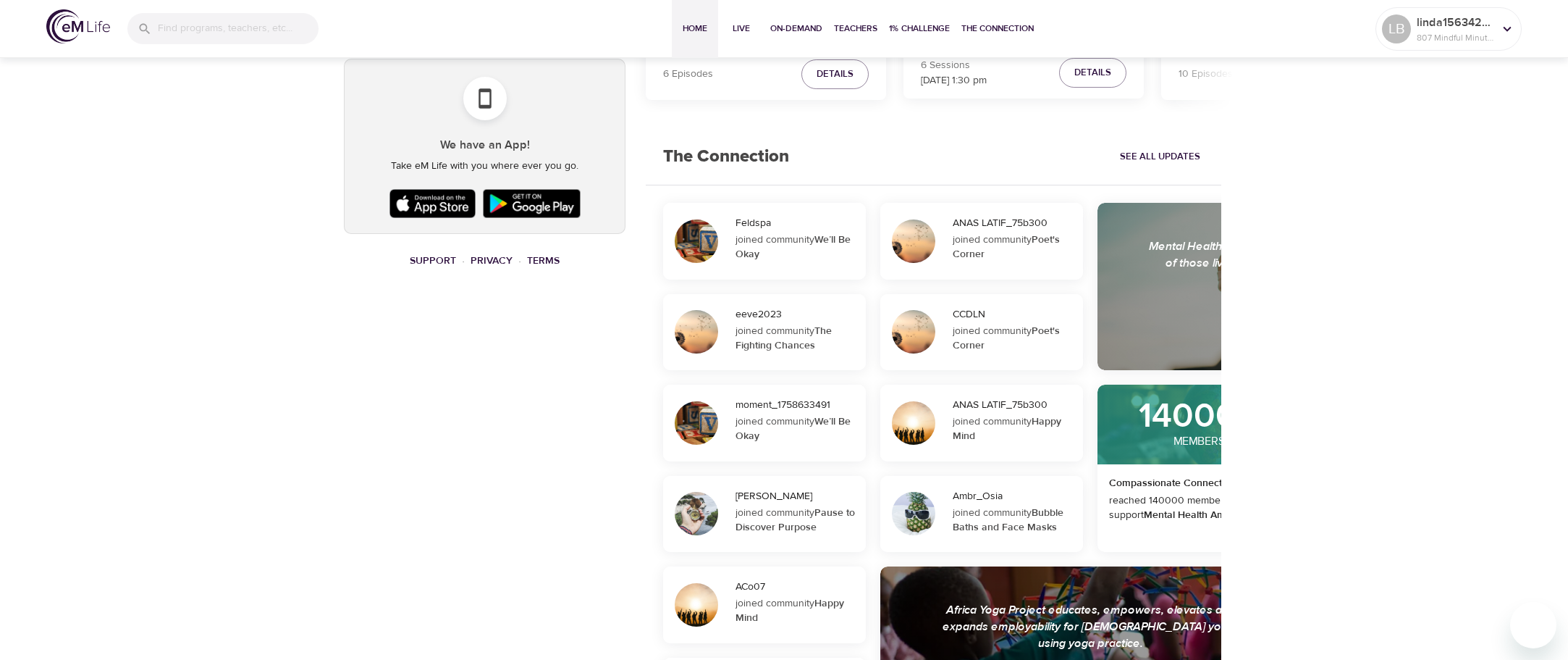
scroll to position [873, 0]
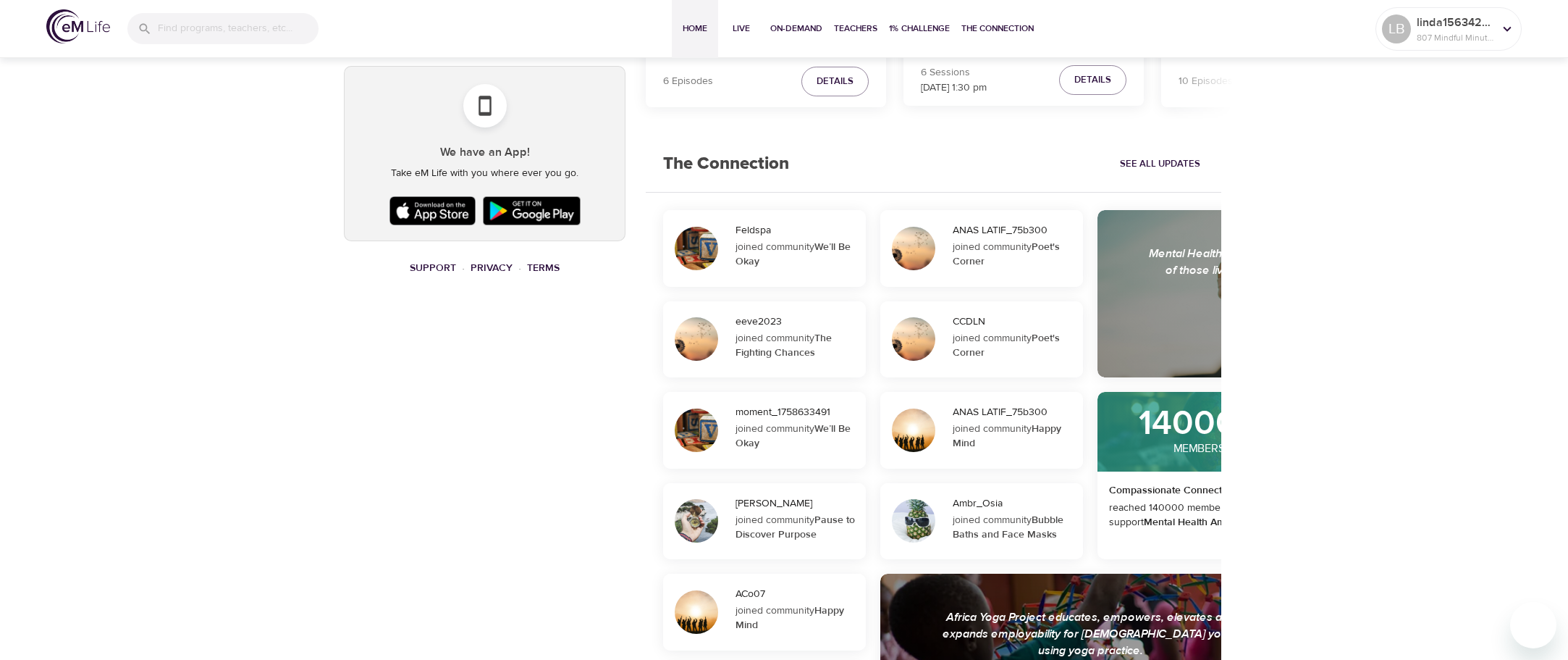
click at [980, 335] on div "joined community Poet's Corner" at bounding box center [1013, 345] width 121 height 29
click at [920, 345] on div at bounding box center [914, 339] width 43 height 43
click at [1171, 430] on p "140000" at bounding box center [1199, 423] width 120 height 33
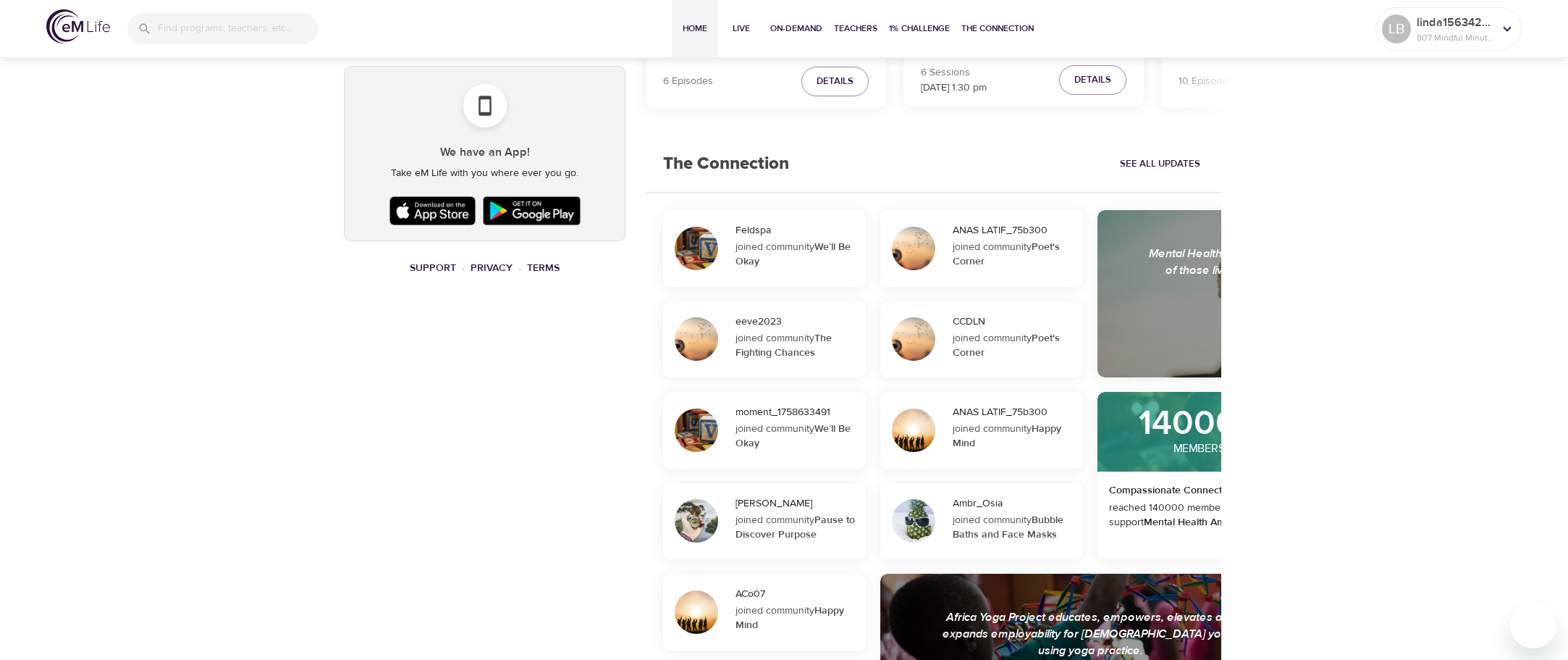
scroll to position [801, 0]
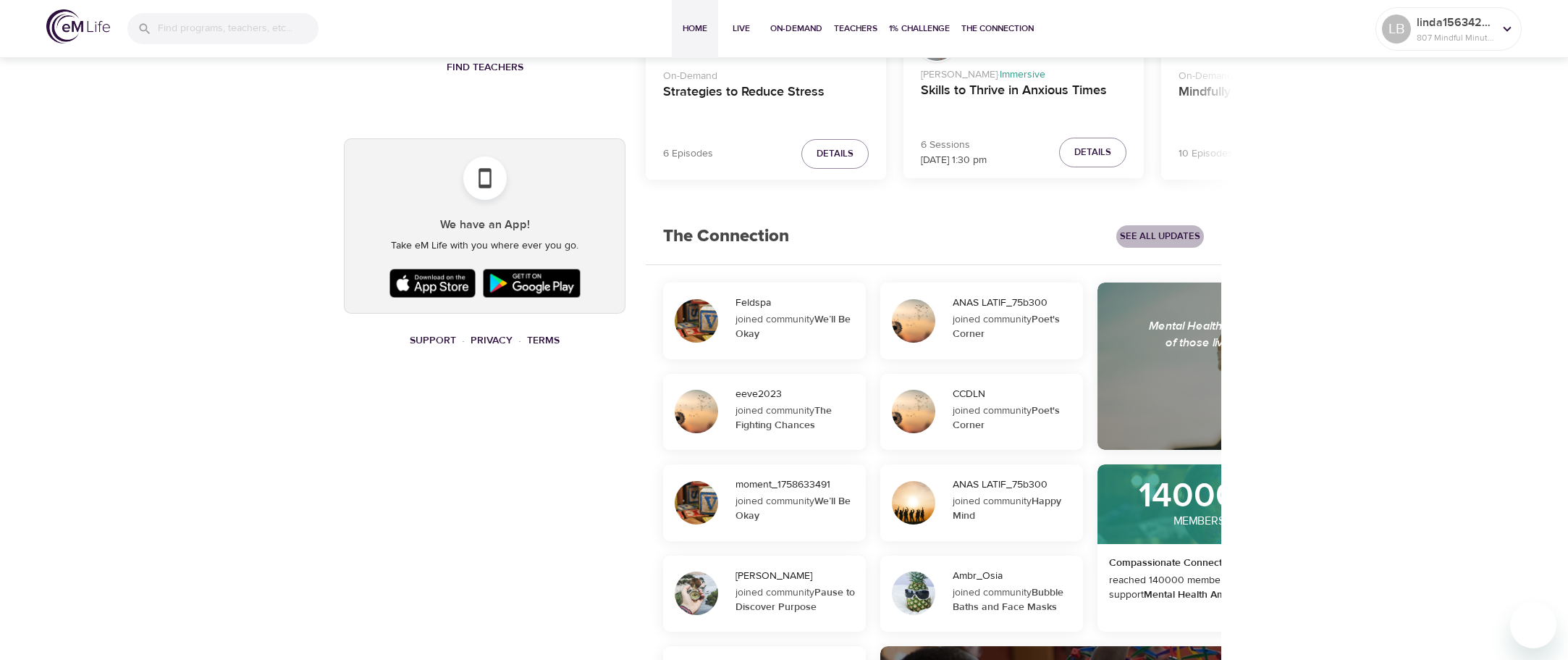
click at [1157, 234] on span "See All Updates" at bounding box center [1160, 236] width 81 height 16
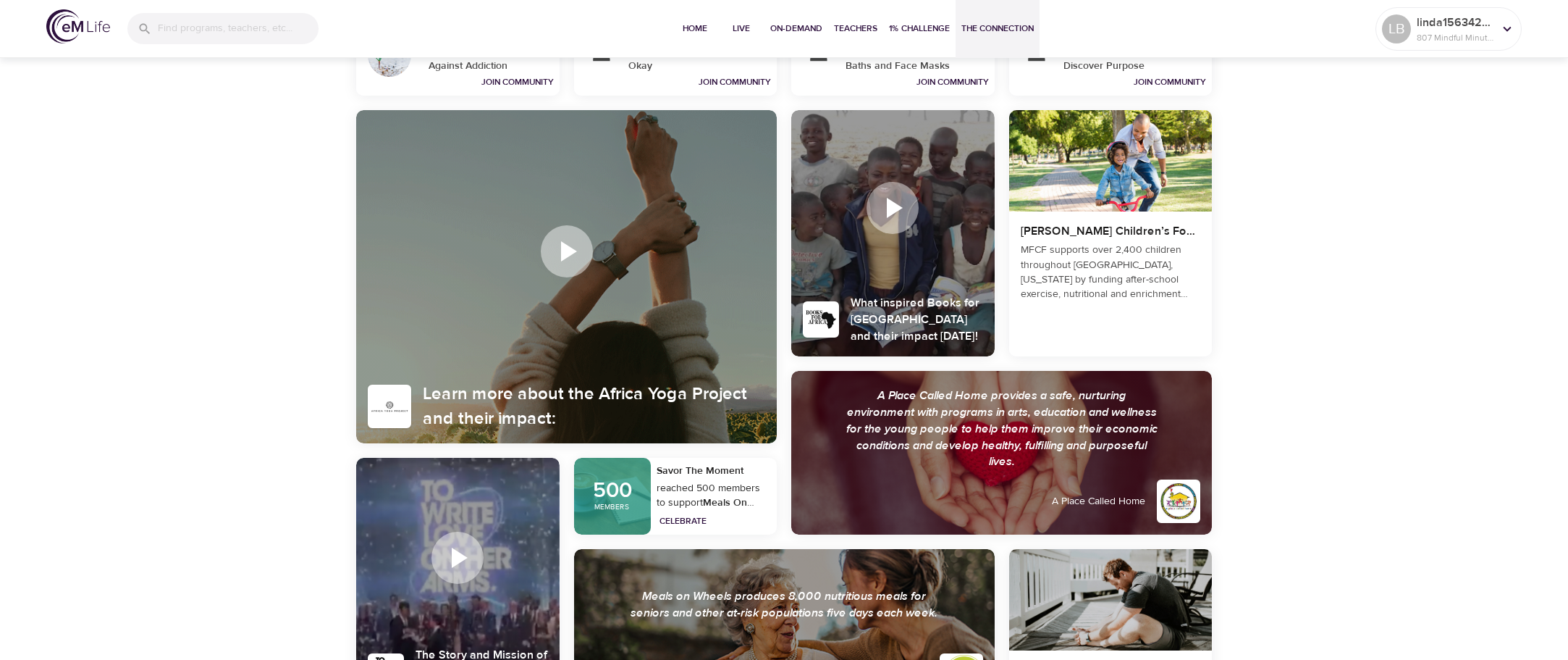
scroll to position [797, 0]
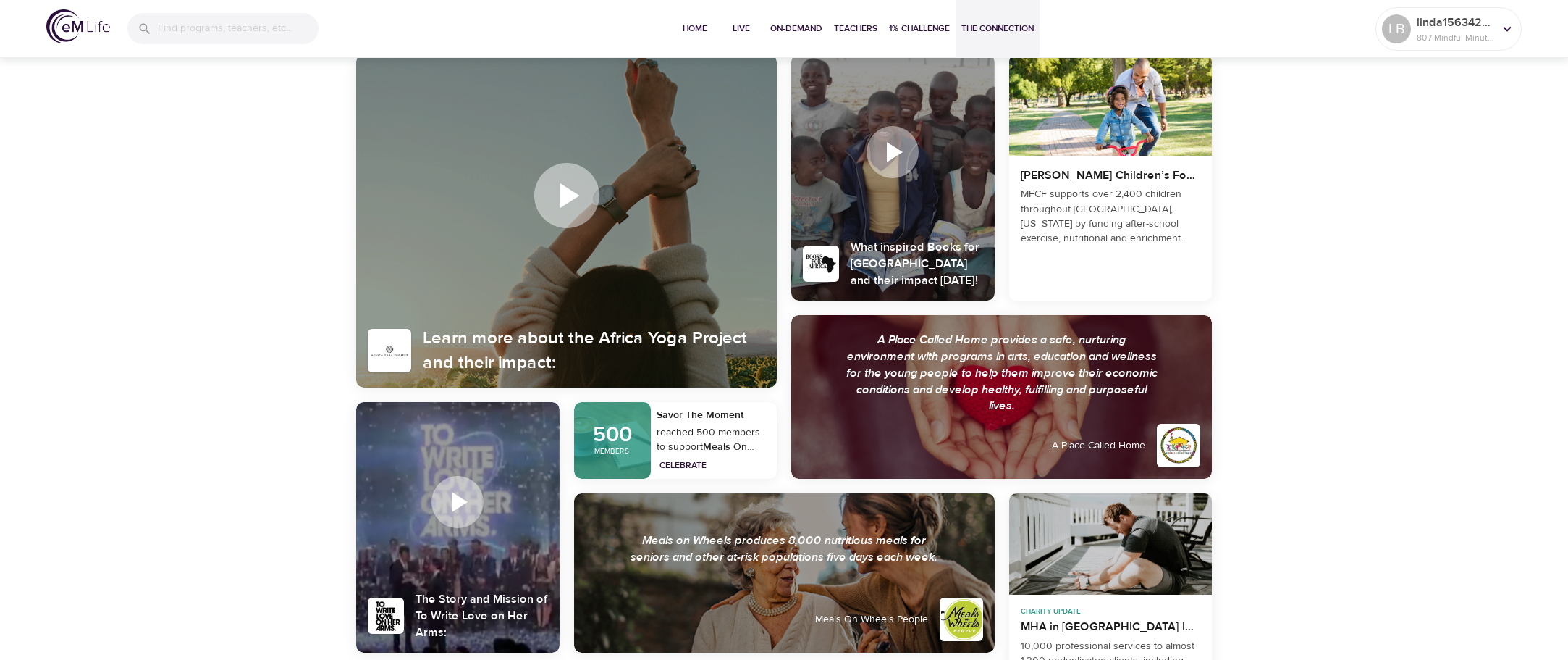
click at [568, 202] on icon at bounding box center [570, 196] width 20 height 26
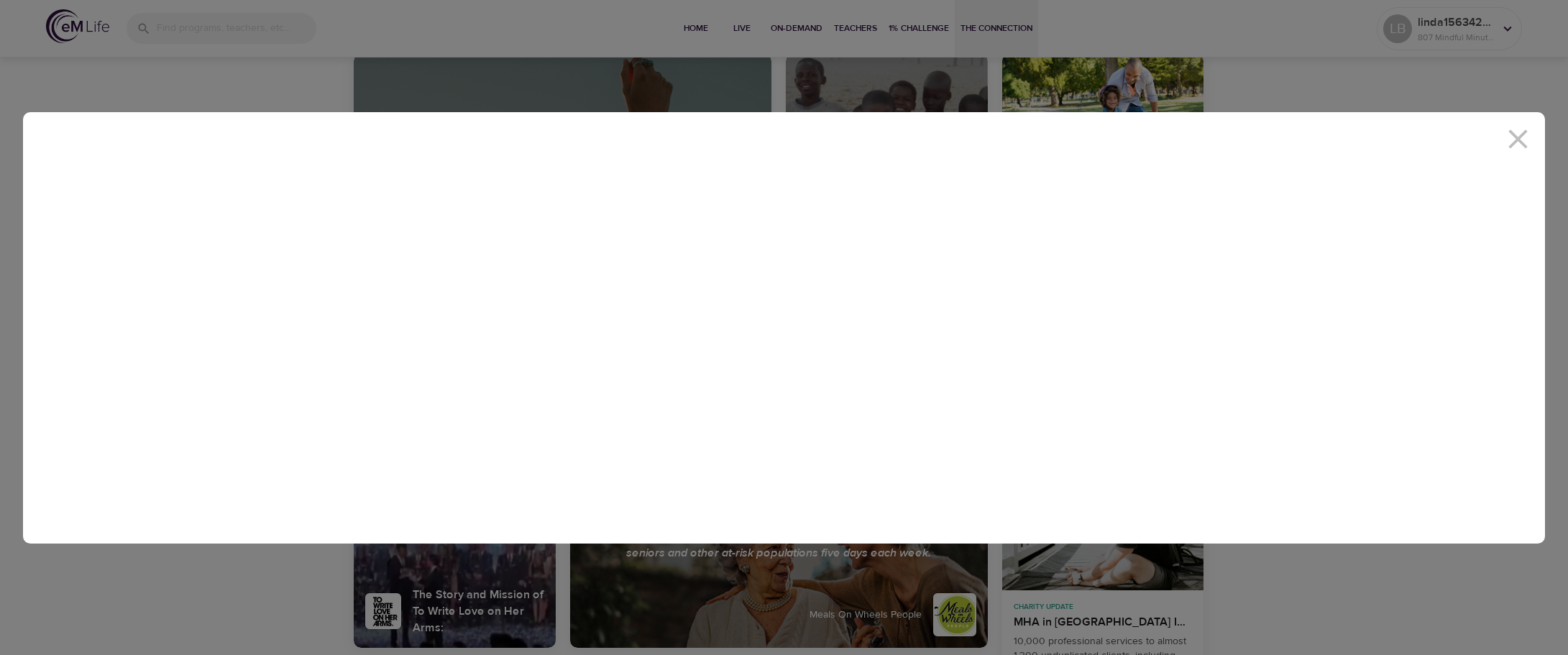
click at [1506, 138] on video at bounding box center [784, 328] width 1523 height 432
click at [1063, 42] on div at bounding box center [784, 328] width 1568 height 655
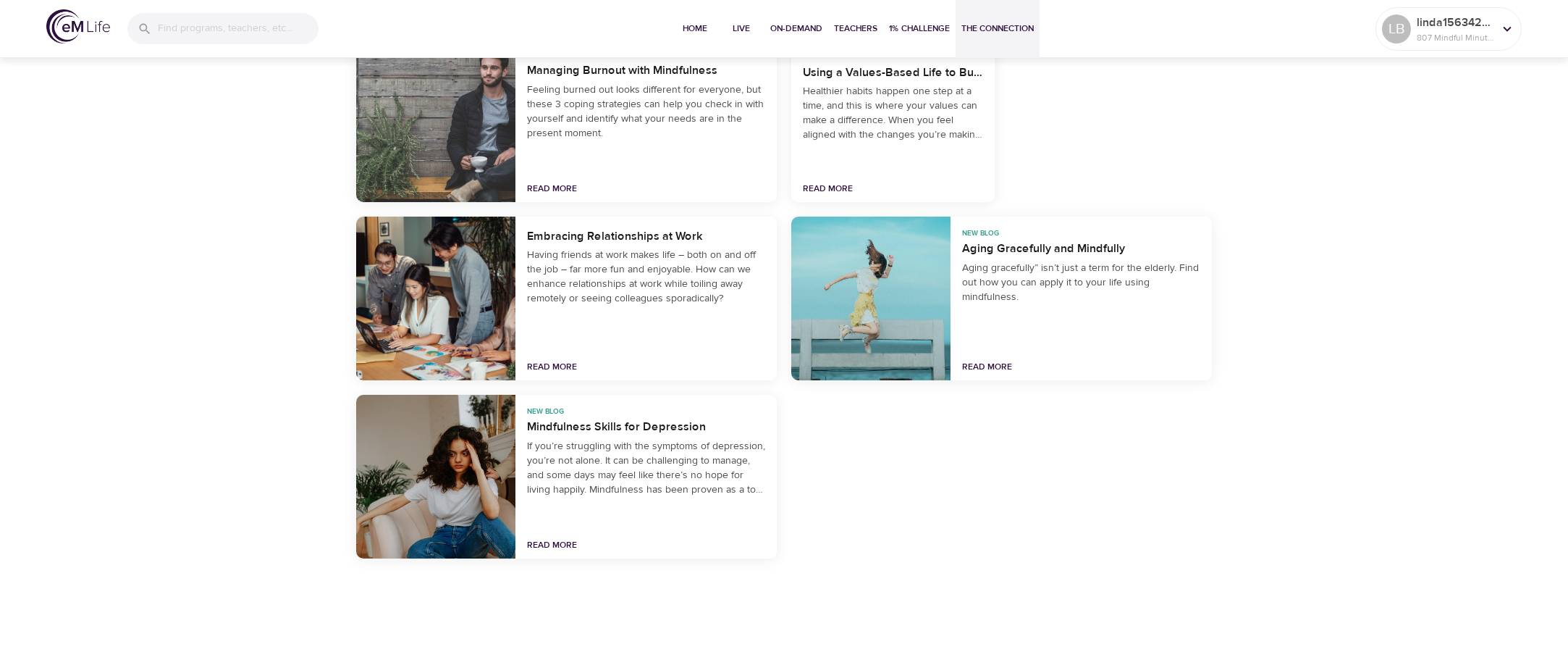
scroll to position [2058, 0]
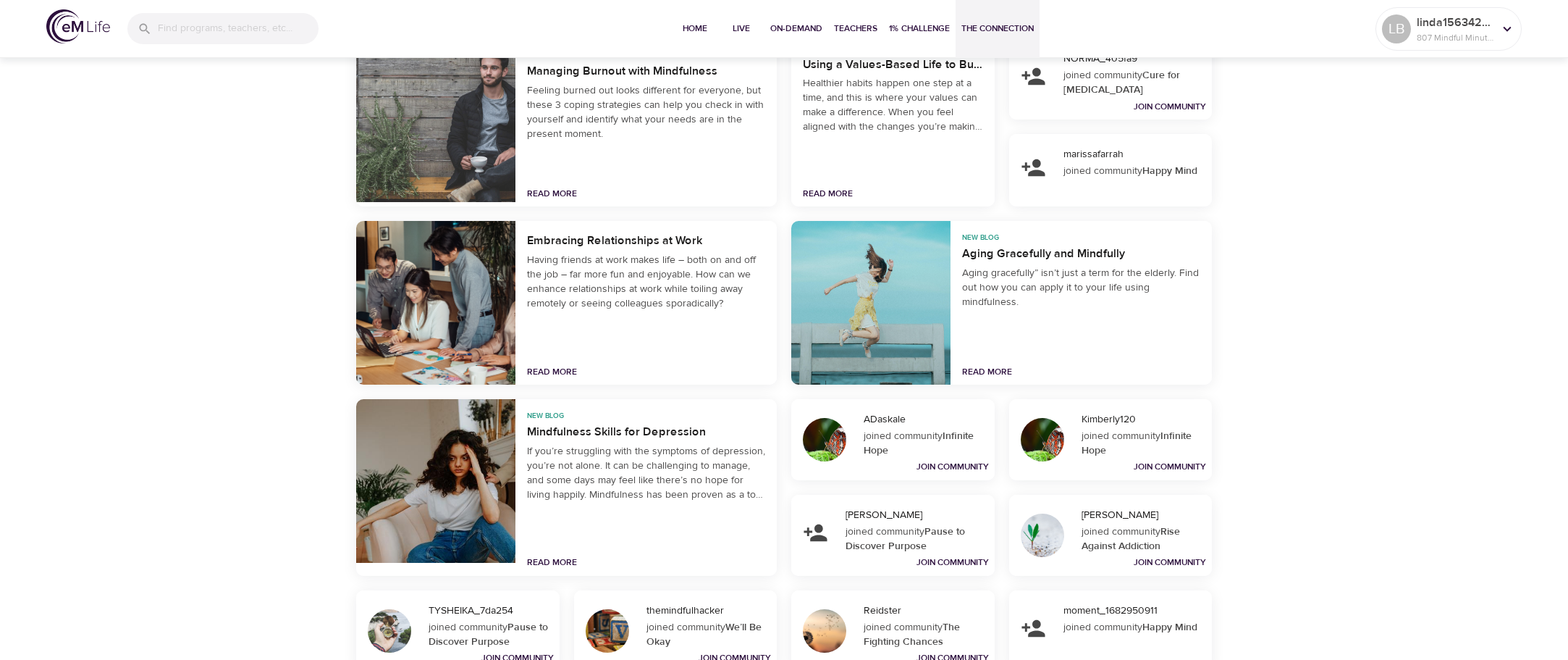
click at [473, 447] on div at bounding box center [435, 481] width 159 height 164
click at [439, 453] on div at bounding box center [435, 481] width 159 height 164
click at [551, 561] on link "Read More" at bounding box center [552, 561] width 50 height 12
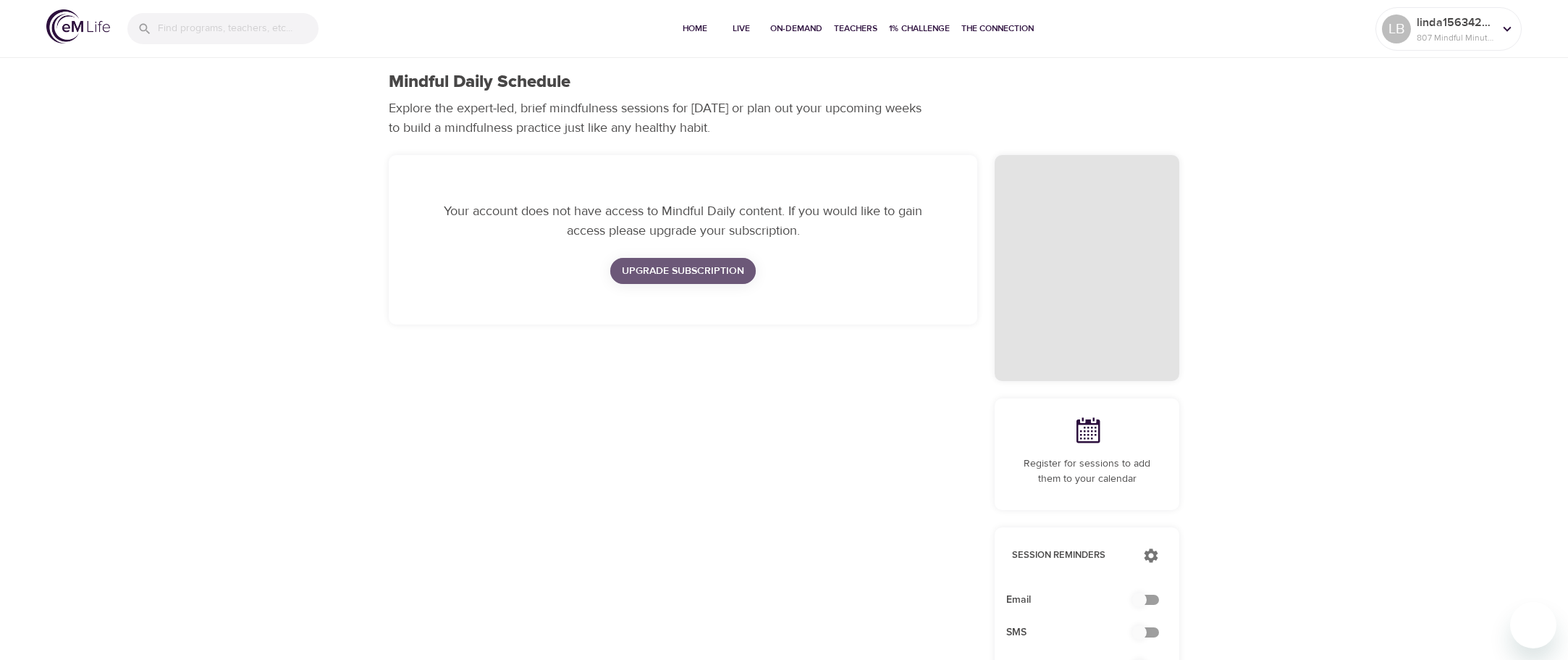
click at [732, 273] on span "Upgrade Subscription" at bounding box center [683, 271] width 123 height 18
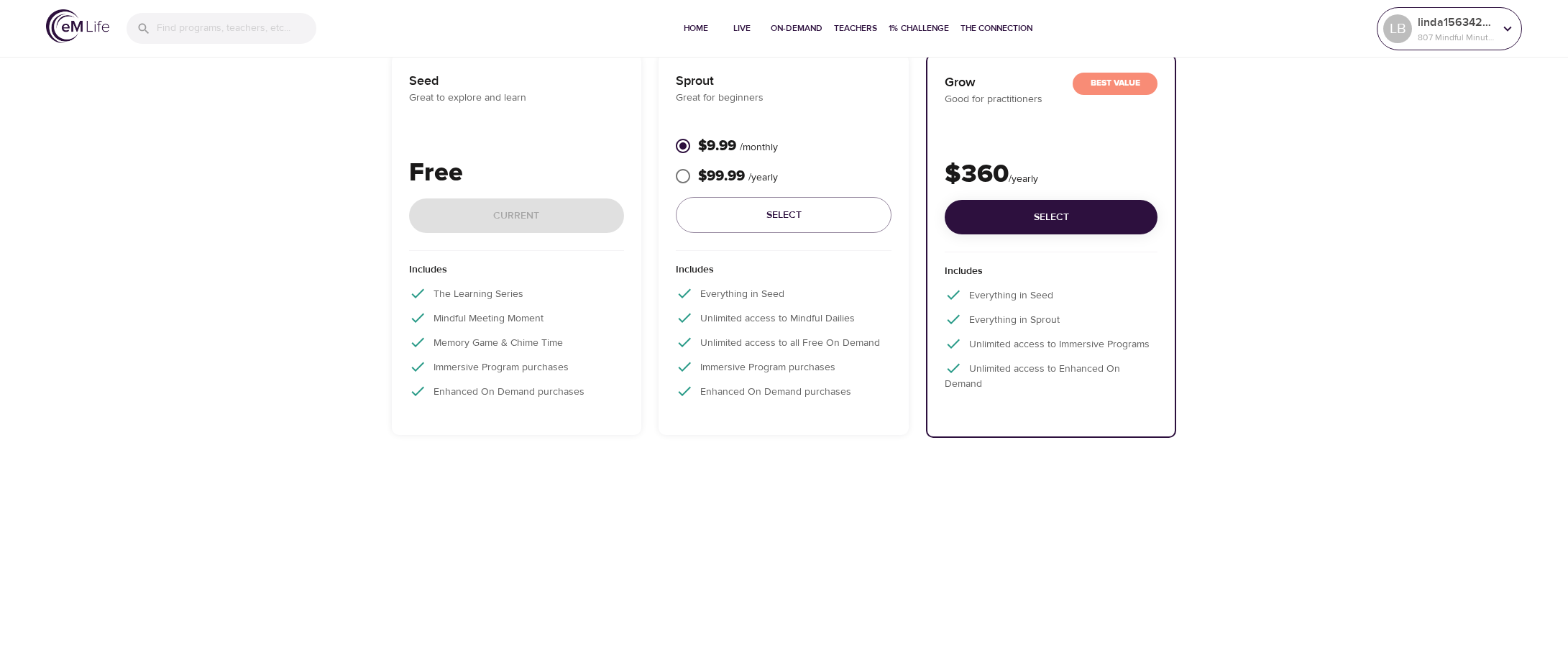
click at [1477, 40] on p "807 Mindful Minutes" at bounding box center [1455, 37] width 76 height 13
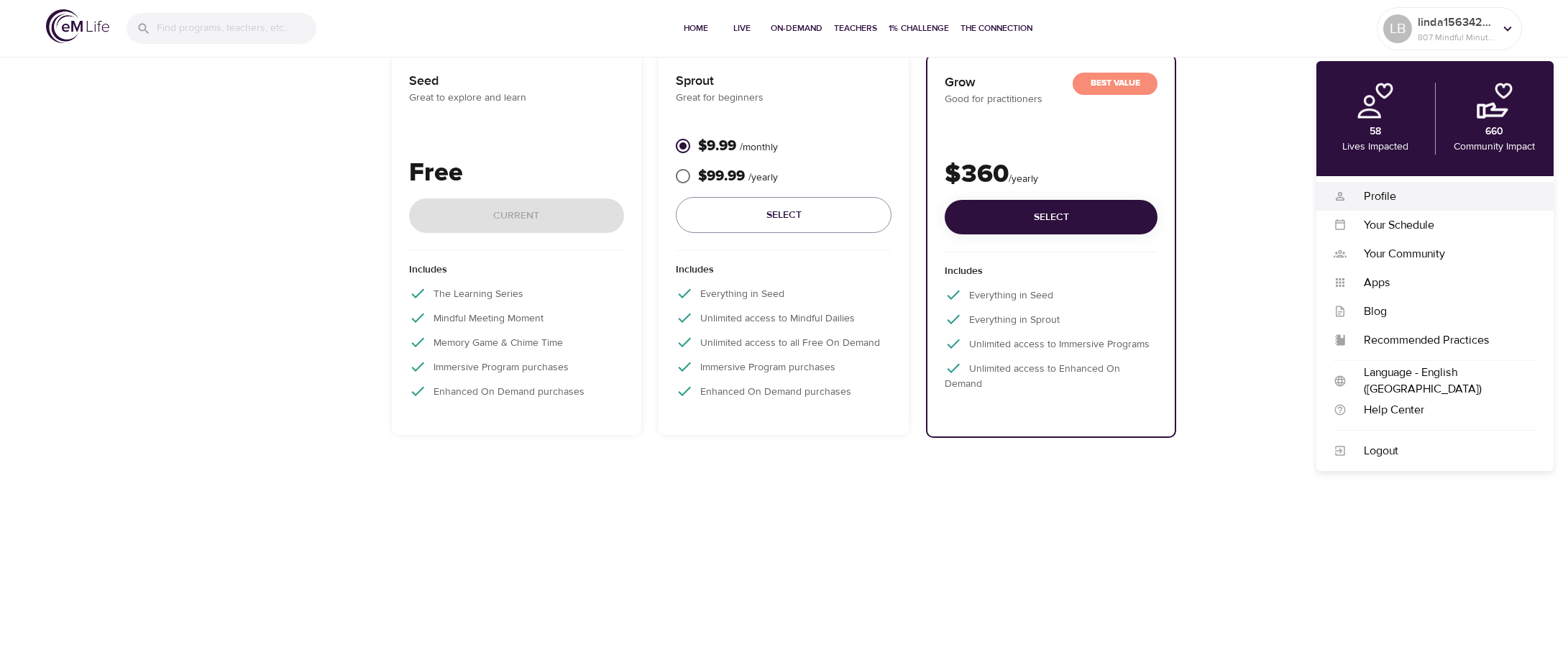
click at [1378, 198] on div "Profile" at bounding box center [1442, 196] width 190 height 16
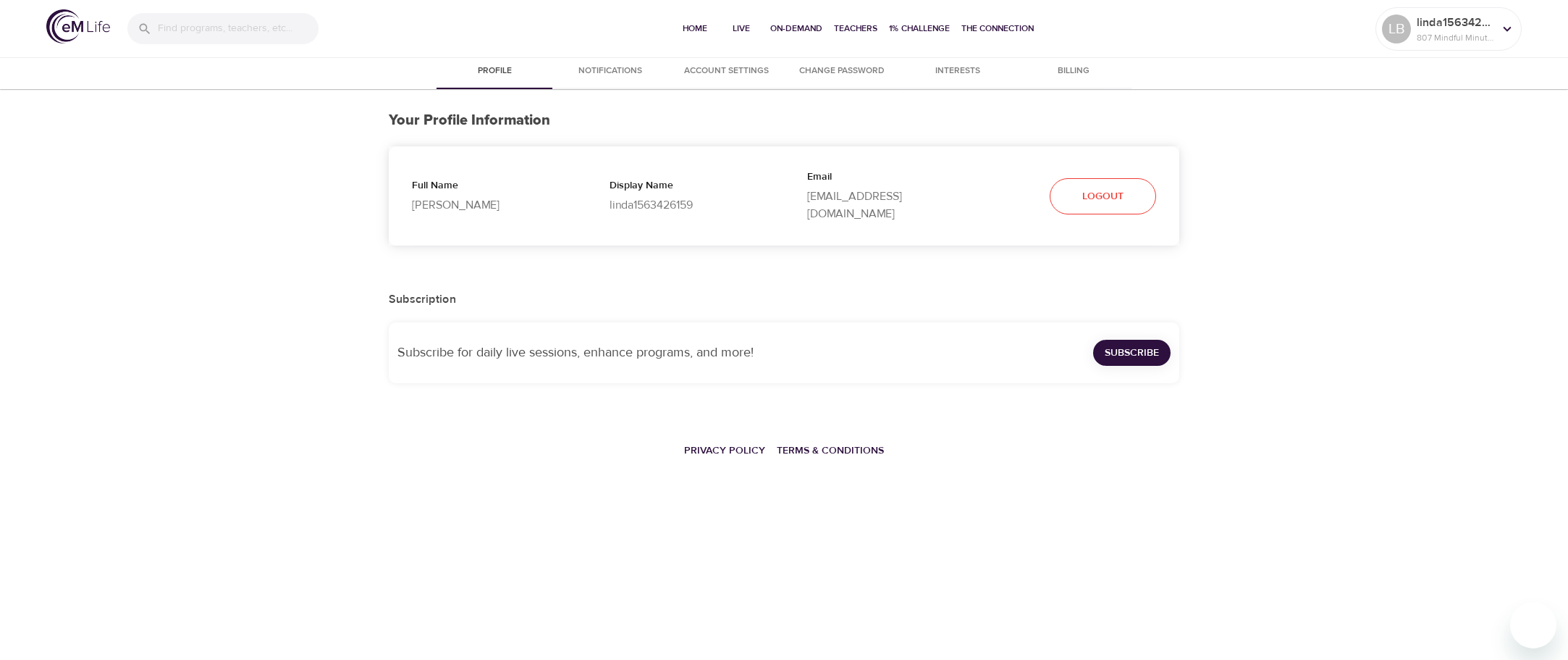
select select "10"
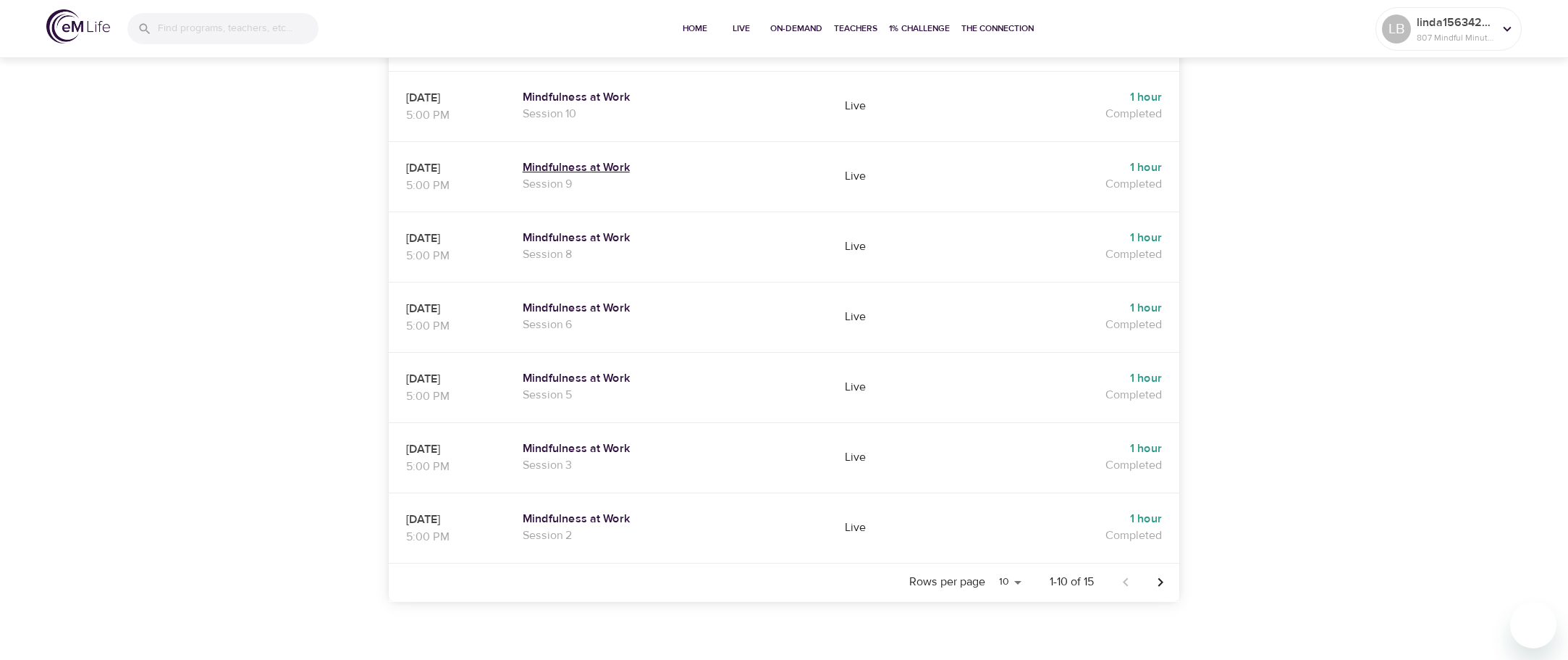
scroll to position [651, 0]
click at [588, 436] on h5 "Mindfulness at Work" at bounding box center [669, 444] width 294 height 16
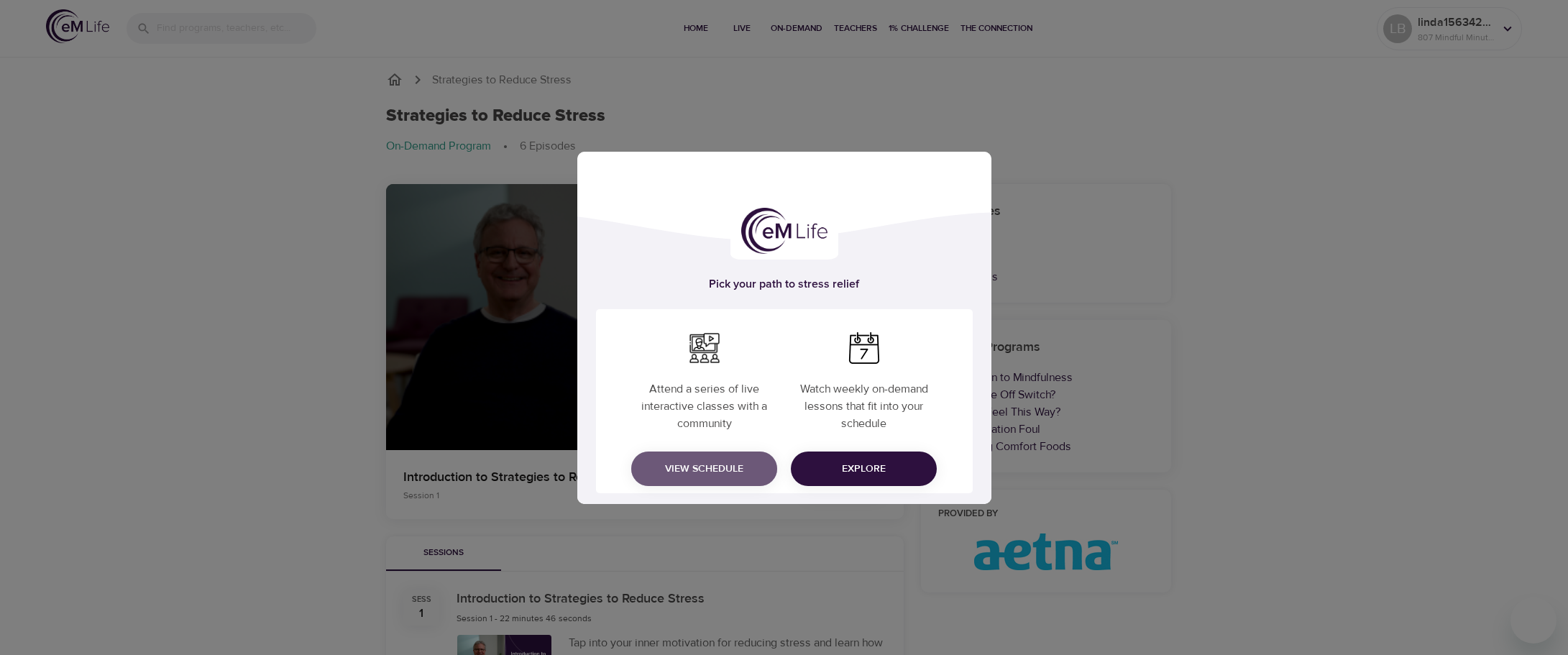
click at [703, 465] on span "View Schedule" at bounding box center [704, 469] width 123 height 18
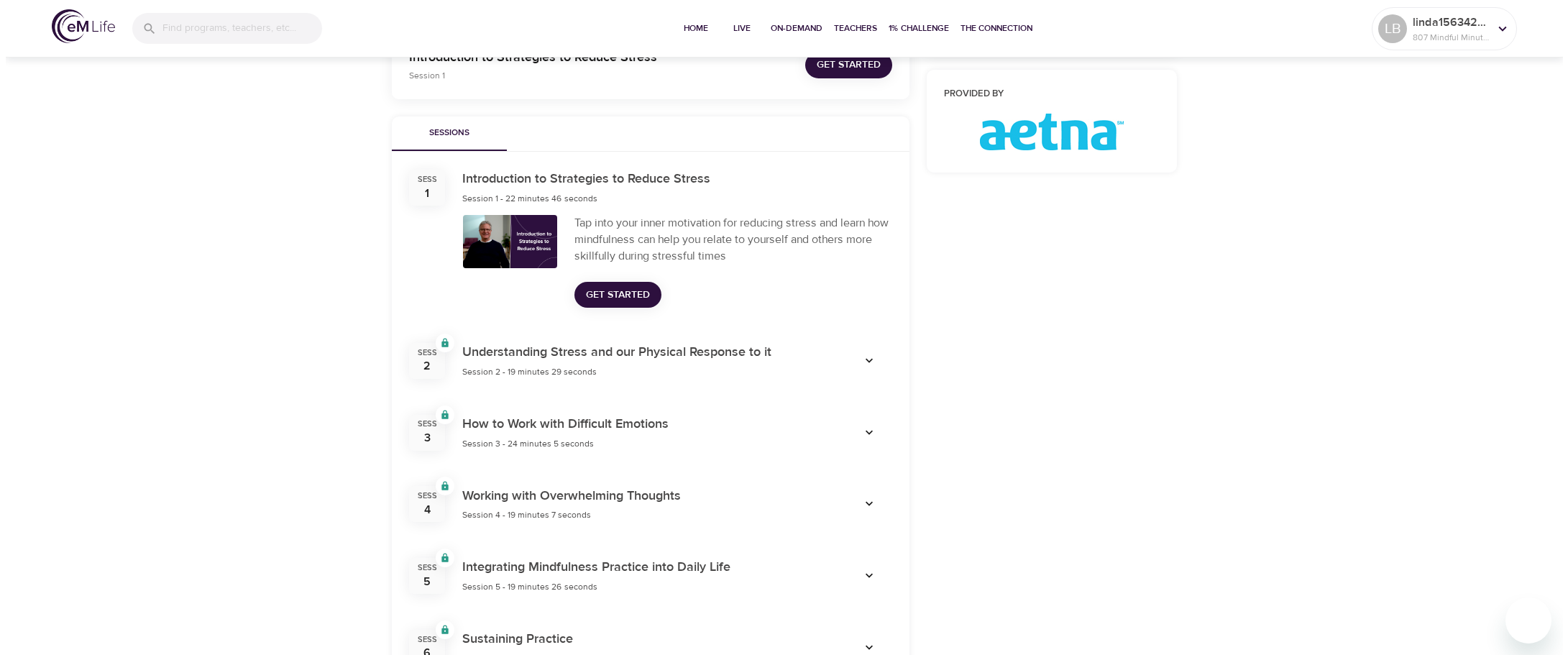
scroll to position [432, 0]
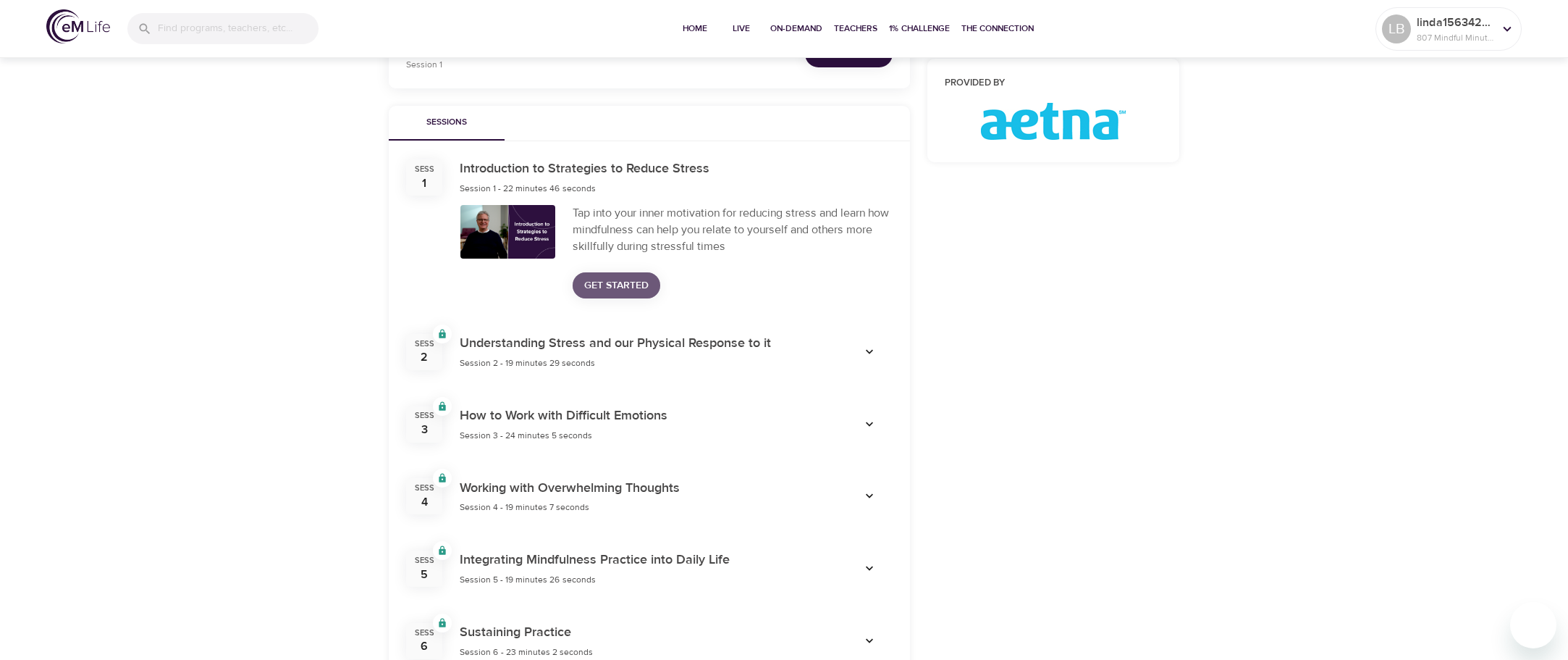
click at [615, 287] on span "Get Started" at bounding box center [616, 285] width 64 height 18
